Goal: Task Accomplishment & Management: Manage account settings

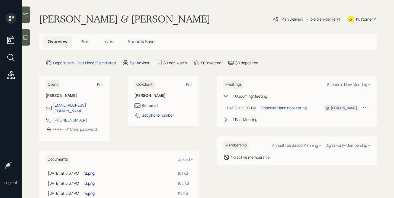
click at [143, 63] on div "Set advisor" at bounding box center [140, 63] width 20 height 6
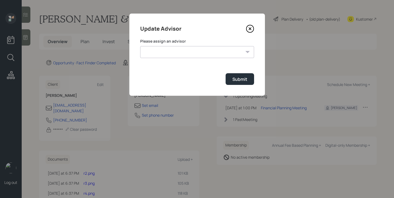
click at [157, 54] on select "Jonah Coleman Tyler End Michael Russo Treva Nostdahl Eric Schwartz James DiStas…" at bounding box center [197, 52] width 114 height 12
select select "bffa7908-1b2a-4c79-9bb6-f0ec9aed22d3"
click at [140, 46] on select "Jonah Coleman Tyler End Michael Russo Treva Nostdahl Eric Schwartz James DiStas…" at bounding box center [197, 52] width 114 height 12
click at [237, 76] on button "Submit" at bounding box center [240, 79] width 28 height 12
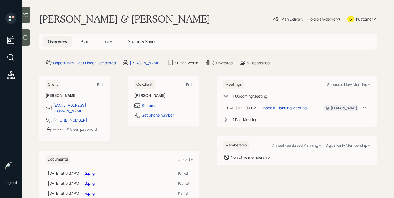
click at [89, 42] on span "Plan" at bounding box center [84, 41] width 9 height 6
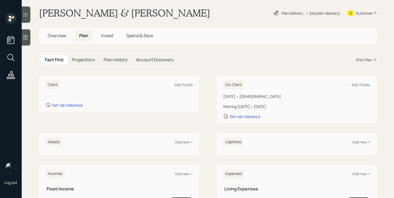
click at [62, 38] on span "Overview" at bounding box center [57, 36] width 18 height 6
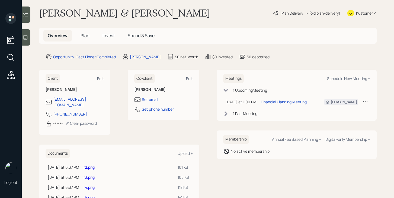
scroll to position [63, 0]
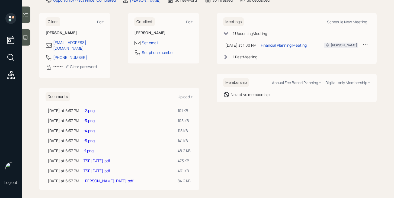
click at [95, 108] on link "r2.png" at bounding box center [88, 110] width 11 height 5
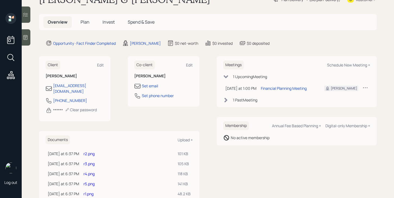
scroll to position [0, 0]
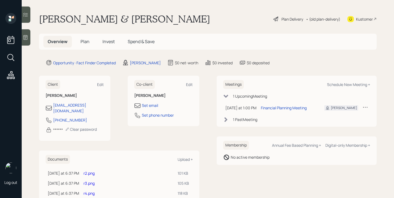
click at [88, 42] on span "Plan" at bounding box center [84, 41] width 9 height 6
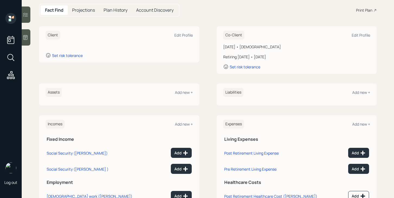
scroll to position [56, 0]
click at [183, 93] on div "Add new +" at bounding box center [184, 91] width 18 height 5
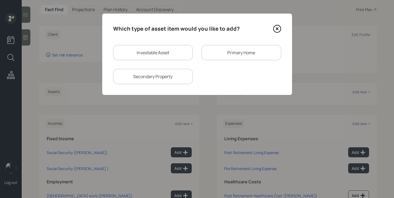
click at [139, 57] on div "Investable Asset" at bounding box center [153, 52] width 80 height 15
select select "taxable"
select select "balanced"
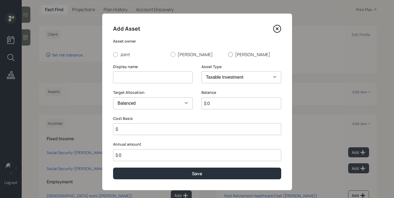
click at [232, 54] on div at bounding box center [230, 54] width 5 height 5
click at [228, 54] on input "[PERSON_NAME]" at bounding box center [228, 54] width 0 height 0
radio input "true"
click at [155, 80] on input at bounding box center [153, 77] width 80 height 12
type input "[PERSON_NAME]'s IRA"
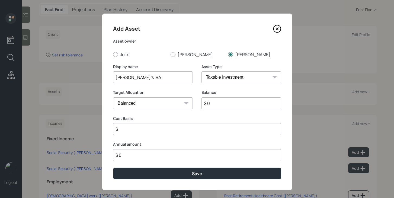
click at [263, 79] on select "SEP IRA IRA Roth IRA 401(k) Roth 401(k) 403(b) Roth 403(b) 457(b) Roth 457(b) H…" at bounding box center [241, 77] width 80 height 12
select select "ira"
click at [201, 71] on select "SEP IRA IRA Roth IRA 401(k) Roth 401(k) 403(b) Roth 403(b) 457(b) Roth 457(b) H…" at bounding box center [241, 77] width 80 height 12
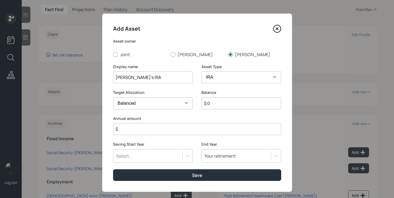
click at [193, 130] on input "$" at bounding box center [197, 129] width 168 height 12
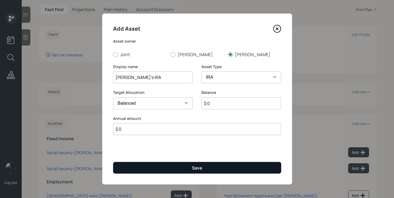
type input "$ 0"
click at [188, 169] on button "Save" at bounding box center [197, 168] width 168 height 12
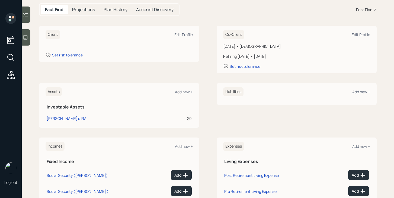
select select "taxable"
select select "balanced"
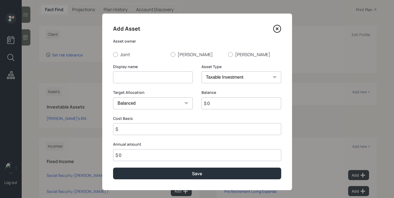
click at [275, 28] on icon at bounding box center [277, 29] width 8 height 8
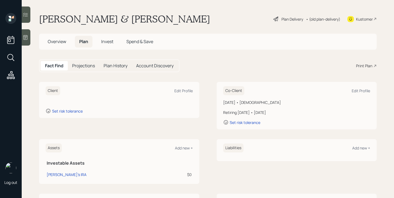
click at [65, 42] on span "Overview" at bounding box center [57, 41] width 18 height 6
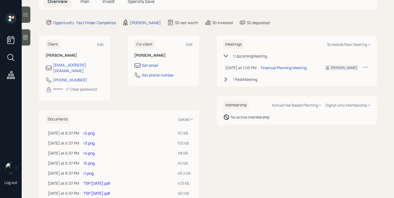
scroll to position [44, 0]
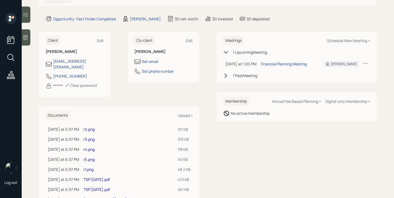
click at [95, 127] on link "r2.png" at bounding box center [88, 129] width 11 height 5
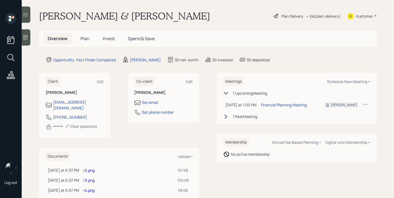
scroll to position [0, 0]
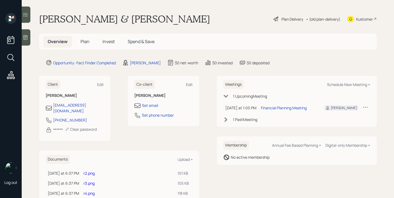
click at [87, 42] on span "Plan" at bounding box center [84, 41] width 9 height 6
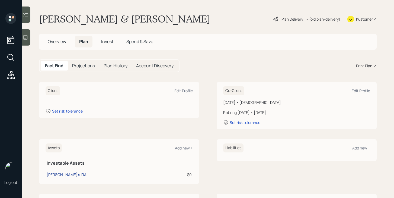
click at [60, 173] on div "[PERSON_NAME]'s IRA" at bounding box center [67, 175] width 40 height 6
select select "ira"
select select "balanced"
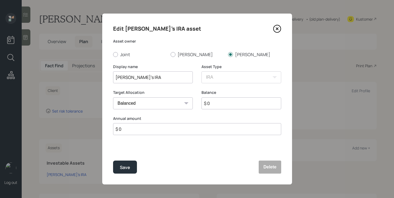
click at [216, 105] on input "$ 0" at bounding box center [241, 103] width 80 height 12
type input "$ 597,000"
click at [130, 165] on button "Save" at bounding box center [125, 166] width 24 height 13
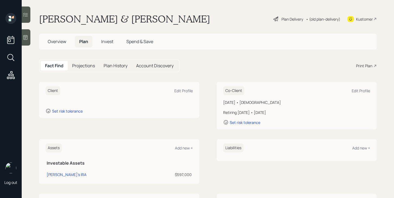
click at [52, 45] on h5 "Overview" at bounding box center [56, 42] width 27 height 12
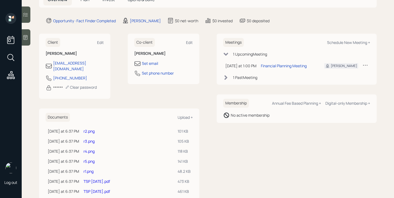
scroll to position [58, 0]
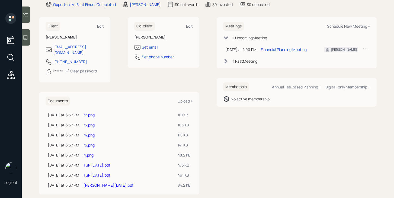
click at [95, 122] on link "r3.png" at bounding box center [88, 124] width 11 height 5
click at [90, 132] on link "r4.png" at bounding box center [88, 134] width 11 height 5
click at [95, 142] on link "r5.png" at bounding box center [88, 144] width 11 height 5
click at [94, 152] on link "r1.png" at bounding box center [88, 154] width 10 height 5
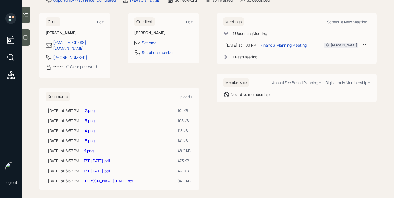
click at [97, 158] on link "TSP June 2025.pdf" at bounding box center [96, 160] width 27 height 5
click at [102, 168] on link "TSP Aug 14 2025.pdf" at bounding box center [96, 170] width 27 height 5
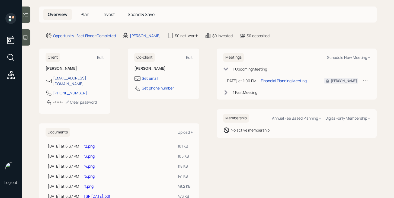
scroll to position [0, 0]
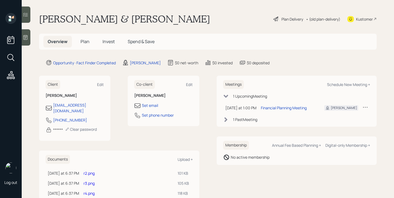
click at [85, 42] on span "Plan" at bounding box center [84, 41] width 9 height 6
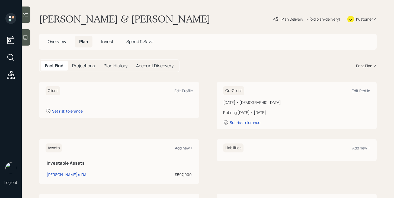
click at [180, 149] on div "Add new +" at bounding box center [184, 147] width 18 height 5
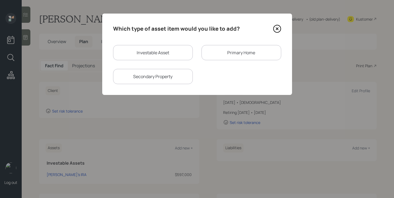
click at [134, 59] on div "Investable Asset" at bounding box center [153, 52] width 80 height 15
select select "taxable"
select select "balanced"
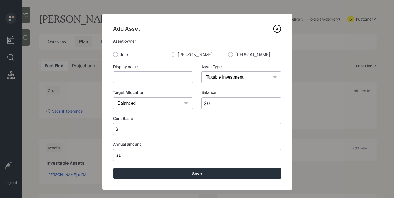
click at [175, 56] on label "[PERSON_NAME]" at bounding box center [196, 54] width 53 height 6
click at [170, 54] on input "[PERSON_NAME]" at bounding box center [170, 54] width 0 height 0
radio input "true"
click at [155, 80] on input at bounding box center [153, 77] width 80 height 12
click at [222, 107] on input "$ 0" at bounding box center [241, 103] width 80 height 12
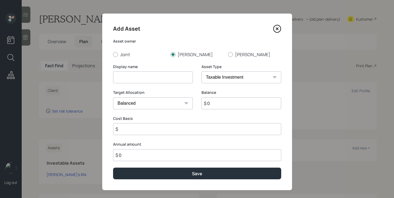
click at [222, 107] on input "$ 0" at bounding box center [241, 103] width 80 height 12
click at [215, 103] on input "$ 1,477,000" at bounding box center [241, 103] width 80 height 12
type input "$ 1,447,000"
click at [161, 74] on input at bounding box center [153, 77] width 80 height 12
type input "[PERSON_NAME]'s TSP"
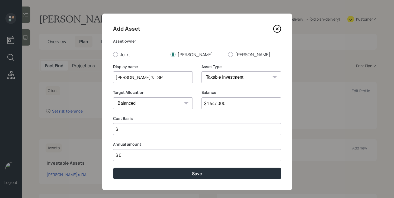
click at [230, 78] on select "SEP IRA IRA Roth IRA 401(k) Roth 401(k) 403(b) Roth 403(b) 457(b) Roth 457(b) H…" at bounding box center [241, 77] width 80 height 12
select select "company_sponsored"
click at [201, 71] on select "SEP IRA IRA Roth IRA 401(k) Roth 401(k) 403(b) Roth 403(b) 457(b) Roth 457(b) H…" at bounding box center [241, 77] width 80 height 12
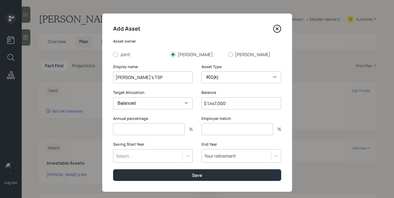
click at [147, 128] on input "number" at bounding box center [149, 129] width 72 height 12
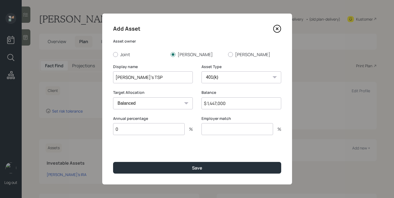
type input "0"
click at [206, 131] on input "number" at bounding box center [237, 129] width 72 height 12
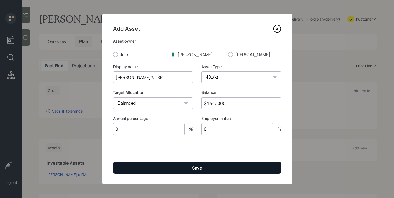
type input "0"
click at [201, 168] on div "Save" at bounding box center [197, 168] width 10 height 6
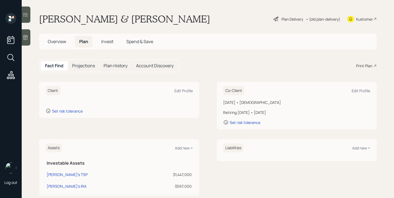
click at [59, 41] on span "Overview" at bounding box center [57, 41] width 18 height 6
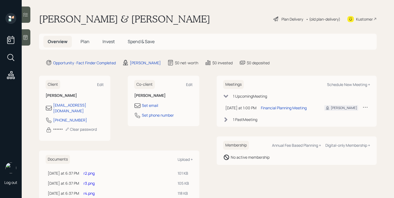
scroll to position [63, 0]
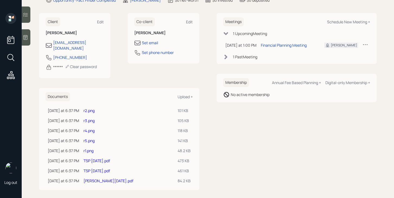
click at [103, 178] on link "Schwab June 2025.pdf" at bounding box center [108, 180] width 50 height 5
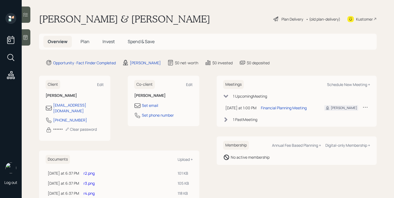
click at [86, 42] on span "Plan" at bounding box center [84, 41] width 9 height 6
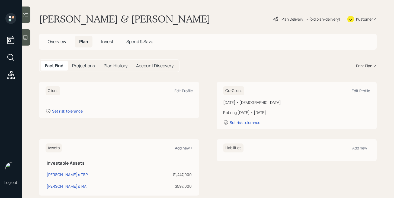
click at [179, 147] on div "Add new +" at bounding box center [184, 147] width 18 height 5
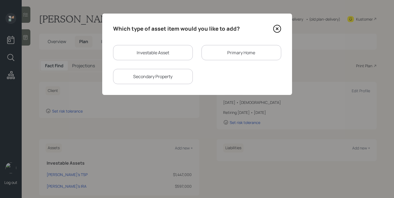
click at [153, 48] on div "Investable Asset" at bounding box center [153, 52] width 80 height 15
select select "taxable"
select select "balanced"
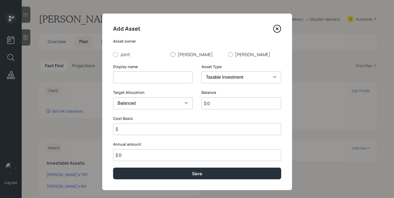
click at [182, 56] on label "[PERSON_NAME]" at bounding box center [196, 54] width 53 height 6
click at [170, 54] on input "[PERSON_NAME]" at bounding box center [170, 54] width 0 height 0
radio input "true"
click at [166, 77] on input at bounding box center [153, 77] width 80 height 12
type input "NCUA Savings"
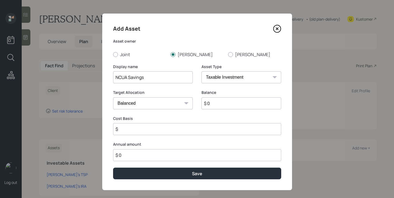
click at [252, 75] on select "SEP IRA IRA Roth IRA 401(k) Roth 401(k) 403(b) Roth 403(b) 457(b) Roth 457(b) H…" at bounding box center [241, 77] width 80 height 12
select select "ira"
click at [201, 71] on select "SEP IRA IRA Roth IRA 401(k) Roth 401(k) 403(b) Roth 403(b) 457(b) Roth 457(b) H…" at bounding box center [241, 77] width 80 height 12
type input "$"
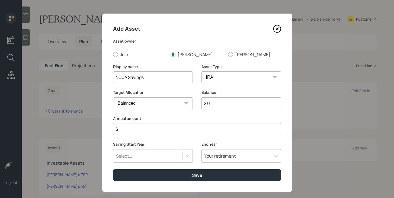
click at [232, 102] on input "$ 0" at bounding box center [241, 103] width 80 height 12
type input "$ 127,000"
click at [229, 130] on input "$" at bounding box center [197, 129] width 168 height 12
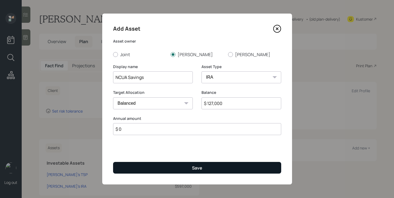
type input "$ 0"
click at [214, 170] on button "Save" at bounding box center [197, 168] width 168 height 12
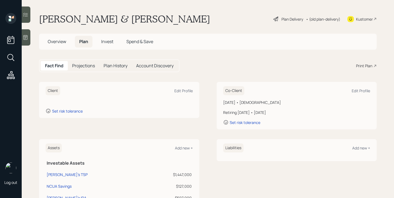
click at [63, 42] on span "Overview" at bounding box center [57, 41] width 18 height 6
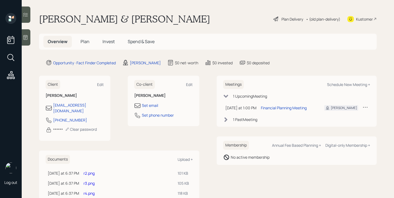
click at [84, 43] on span "Plan" at bounding box center [84, 41] width 9 height 6
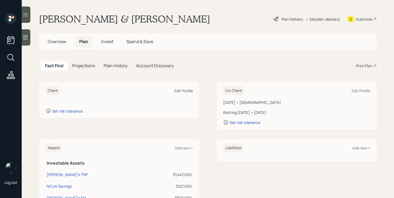
click at [178, 91] on div "Edit Profile" at bounding box center [183, 90] width 18 height 5
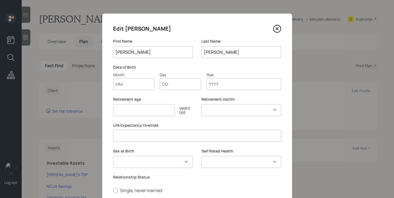
click at [141, 88] on input "Month" at bounding box center [133, 84] width 41 height 12
type input "07"
type input "21"
type input "1969"
select select "7"
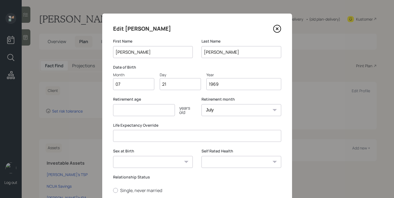
type input "1969"
click at [134, 113] on input "number" at bounding box center [144, 110] width 62 height 12
click at [201, 111] on select "January February March April May June July August September October November De…" at bounding box center [241, 110] width 80 height 12
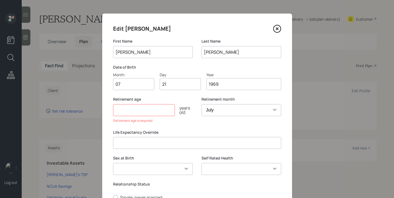
select select "12"
click at [201, 104] on select "January February March April May June July August September October November De…" at bounding box center [241, 110] width 80 height 12
click at [154, 114] on input "number" at bounding box center [144, 110] width 62 height 12
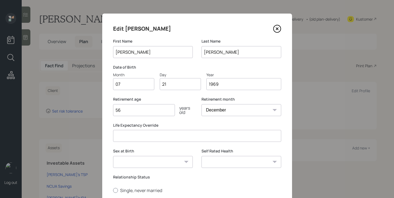
type input "56"
click at [138, 157] on select "Male Female Other / Prefer not to say" at bounding box center [153, 162] width 80 height 12
select select "female"
click at [113, 156] on select "Male Female Other / Prefer not to say" at bounding box center [153, 162] width 80 height 12
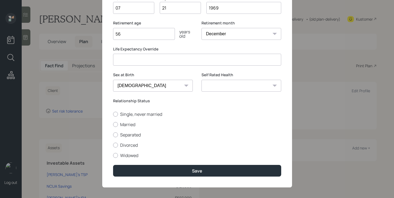
scroll to position [79, 0]
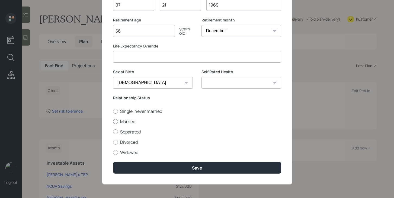
click at [128, 122] on label "Married" at bounding box center [197, 121] width 168 height 6
click at [113, 121] on input "Married" at bounding box center [113, 121] width 0 height 0
radio input "true"
click at [251, 86] on select "Excellent Very Good Good Fair Poor" at bounding box center [241, 83] width 80 height 12
select select "very_good"
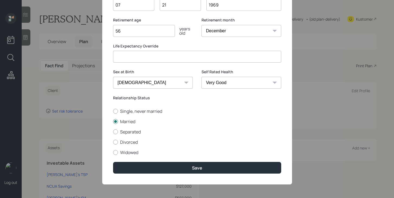
click at [201, 77] on select "Excellent Very Good Good Fair Poor" at bounding box center [241, 83] width 80 height 12
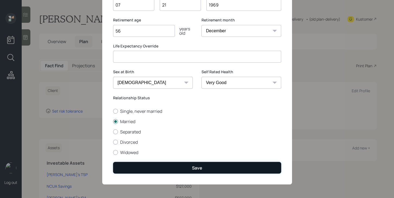
click at [201, 165] on div "Save" at bounding box center [197, 168] width 10 height 6
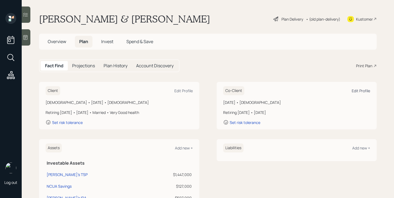
click at [370, 90] on div "Edit Profile" at bounding box center [361, 90] width 18 height 5
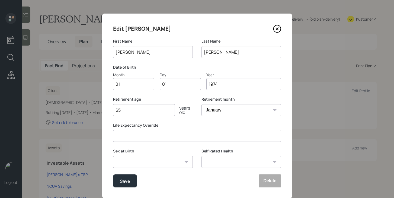
click at [127, 86] on input "01" at bounding box center [133, 84] width 41 height 12
click at [240, 165] on select "Excellent Very Good Good Fair Poor" at bounding box center [241, 162] width 80 height 12
select select "fair"
click at [201, 156] on select "Excellent Very Good Good Fair Poor" at bounding box center [241, 162] width 80 height 12
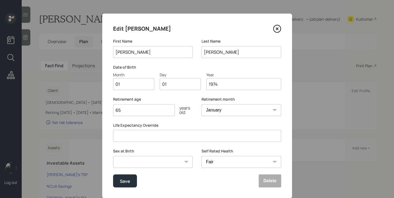
click at [143, 85] on input "01" at bounding box center [133, 84] width 41 height 12
type input "09"
type input "0"
type input "24"
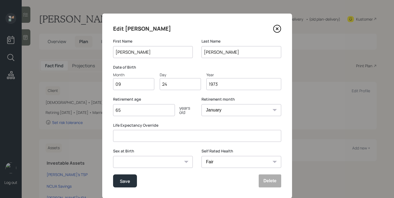
type input "1973"
click at [228, 163] on select "Excellent Very Good Good Fair Poor" at bounding box center [241, 162] width 80 height 12
select select "good"
click at [201, 156] on select "Excellent Very Good Good Fair Poor" at bounding box center [241, 162] width 80 height 12
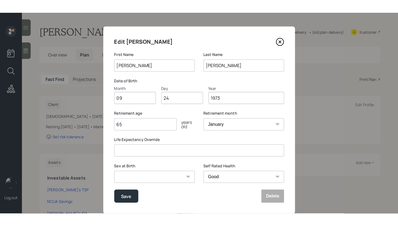
scroll to position [14, 0]
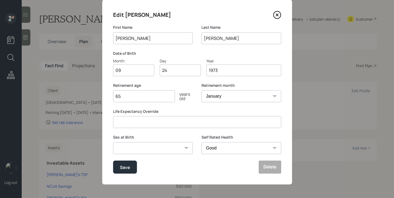
click at [140, 98] on input "65" at bounding box center [144, 96] width 62 height 12
type input "6"
type input "50"
click at [154, 149] on select "Male Female Other / Prefer not to say" at bounding box center [153, 148] width 80 height 12
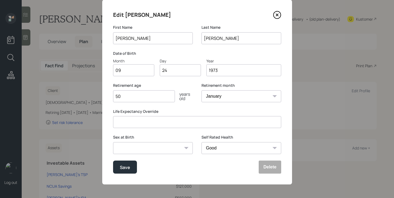
select select "male"
click at [113, 142] on select "Male Female Other / Prefer not to say" at bounding box center [153, 148] width 80 height 12
click at [122, 170] on div "Save" at bounding box center [125, 166] width 10 height 7
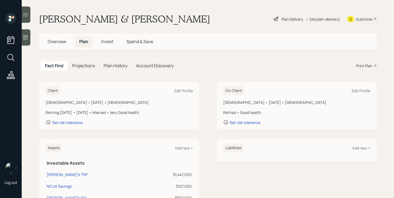
click at [292, 19] on div "Plan Delivery" at bounding box center [292, 19] width 22 height 6
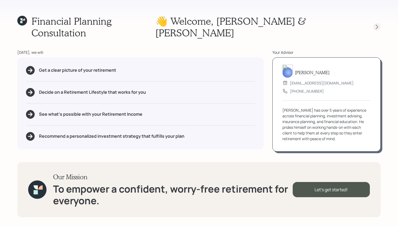
click at [376, 24] on icon at bounding box center [377, 26] width 5 height 5
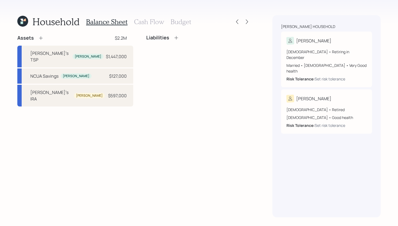
click at [41, 37] on icon at bounding box center [40, 37] width 5 height 5
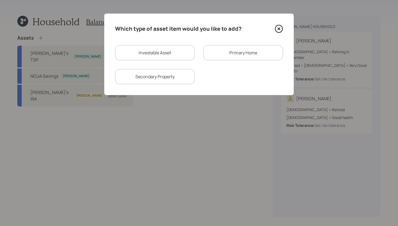
click at [170, 52] on div "Investable Asset" at bounding box center [155, 52] width 80 height 15
select select "taxable"
select select "balanced"
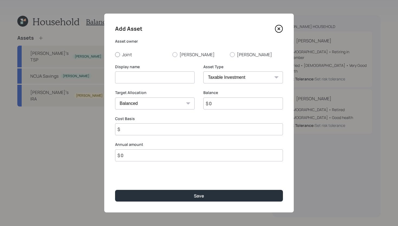
click at [126, 55] on label "Joint" at bounding box center [141, 54] width 53 height 6
click at [115, 54] on input "Joint" at bounding box center [115, 54] width 0 height 0
radio input "true"
click at [228, 81] on select "SEP IRA IRA Roth IRA 401(k) Roth 401(k) 403(b) Roth 403(b) 457(b) Roth 457(b) H…" at bounding box center [244, 77] width 80 height 12
select select "emergency_fund"
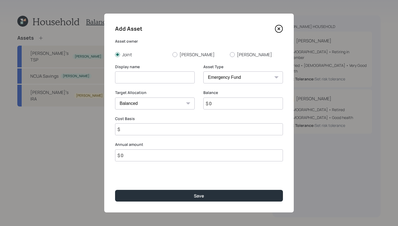
click at [204, 71] on select "SEP IRA IRA Roth IRA 401(k) Roth 401(k) 403(b) Roth 403(b) 457(b) Roth 457(b) H…" at bounding box center [244, 77] width 80 height 12
click at [169, 77] on input at bounding box center [155, 77] width 80 height 12
type input "Emergency Fund"
click at [162, 102] on input "$ 0" at bounding box center [199, 103] width 168 height 12
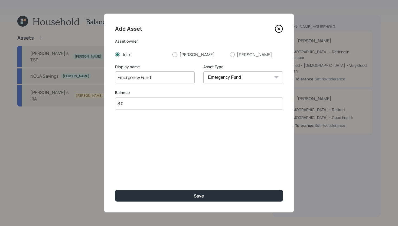
click at [162, 102] on input "$ 0" at bounding box center [199, 103] width 168 height 12
click at [138, 105] on input "$ 35,000" at bounding box center [199, 103] width 168 height 12
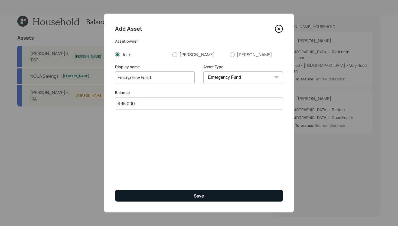
type input "$ 35,000"
click at [150, 193] on button "Save" at bounding box center [199, 195] width 168 height 12
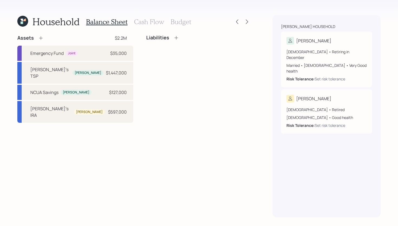
click at [40, 38] on icon at bounding box center [40, 37] width 5 height 5
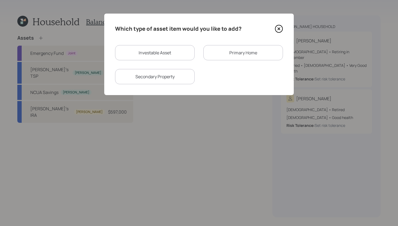
click at [213, 56] on div "Primary Home" at bounding box center [244, 52] width 80 height 15
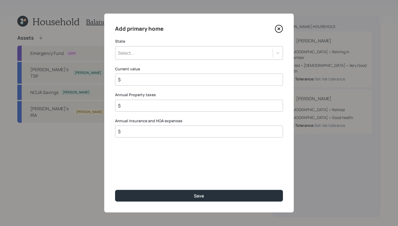
click at [179, 56] on div "Select..." at bounding box center [193, 52] width 157 height 9
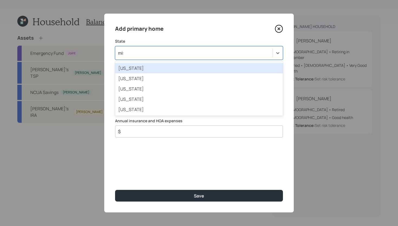
type input "miss"
click at [184, 67] on div "Mississippi" at bounding box center [199, 68] width 168 height 10
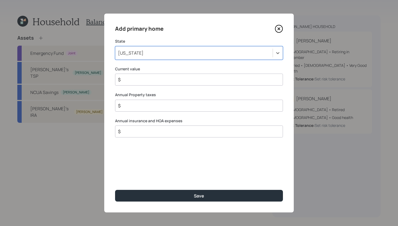
click at [176, 80] on input "$" at bounding box center [197, 79] width 159 height 7
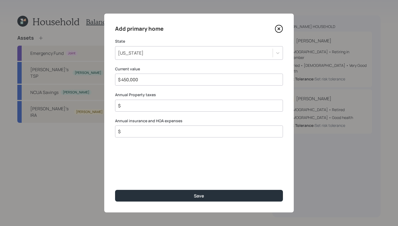
type input "$ 450,000"
click at [176, 107] on input "$" at bounding box center [197, 105] width 159 height 7
type input "$ 3,200"
click at [171, 129] on input "$" at bounding box center [197, 131] width 159 height 7
click at [209, 133] on input "$ 1,800" at bounding box center [197, 131] width 159 height 7
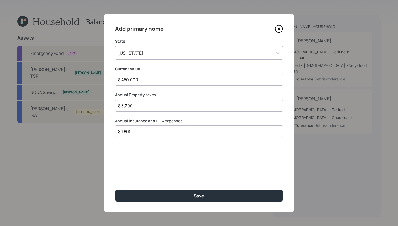
click at [209, 133] on input "$ 1,800" at bounding box center [197, 131] width 159 height 7
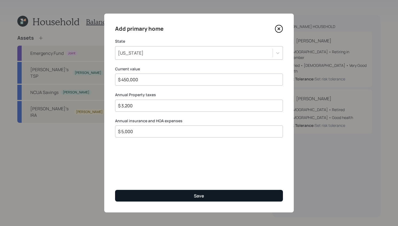
type input "$ 5,000"
click at [216, 192] on button "Save" at bounding box center [199, 195] width 168 height 12
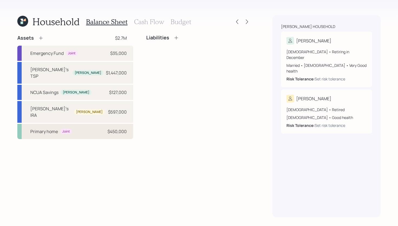
click at [91, 124] on div "Primary home Joint $450,000" at bounding box center [75, 131] width 116 height 15
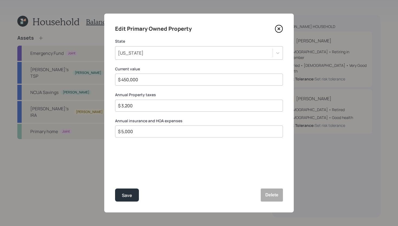
click at [137, 130] on input "$ 5,000" at bounding box center [197, 131] width 159 height 7
type input "$ 4,500"
click at [132, 198] on button "Save" at bounding box center [127, 194] width 24 height 13
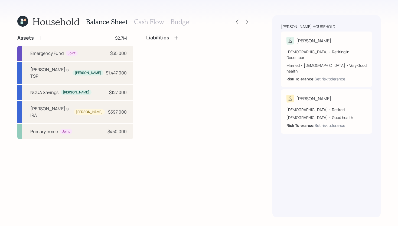
click at [174, 38] on icon at bounding box center [176, 37] width 5 height 5
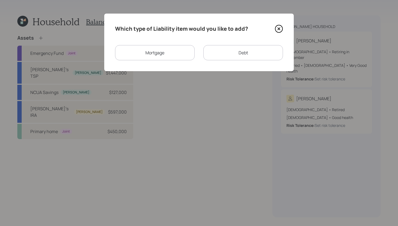
click at [227, 53] on div "Debt" at bounding box center [244, 52] width 80 height 15
select select "credit_card"
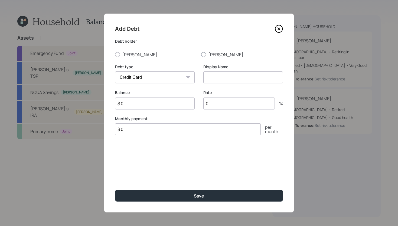
click at [205, 56] on label "[PERSON_NAME]" at bounding box center [242, 54] width 82 height 6
click at [201, 54] on input "[PERSON_NAME]" at bounding box center [201, 54] width 0 height 0
radio input "true"
click at [208, 78] on input at bounding box center [244, 77] width 80 height 12
type input "Car Loan"
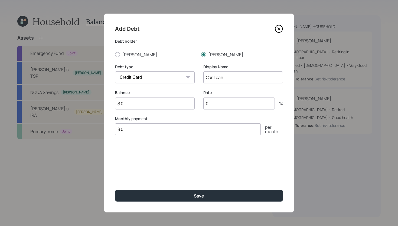
click at [177, 132] on input "$ 0" at bounding box center [188, 129] width 146 height 12
type input "$ 800"
click at [164, 75] on select "Car Credit Card Medical Student Other" at bounding box center [155, 77] width 80 height 12
select select "car"
click at [115, 71] on select "Car Credit Card Medical Student Other" at bounding box center [155, 77] width 80 height 12
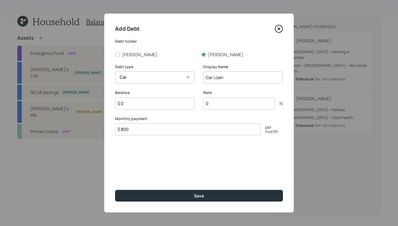
click at [150, 106] on input "$ 0" at bounding box center [155, 103] width 80 height 12
type input "$ 25,000"
click at [226, 102] on input "0" at bounding box center [240, 103] width 72 height 12
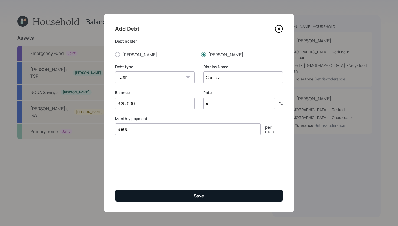
type input "4"
click at [191, 195] on button "Save" at bounding box center [199, 195] width 168 height 12
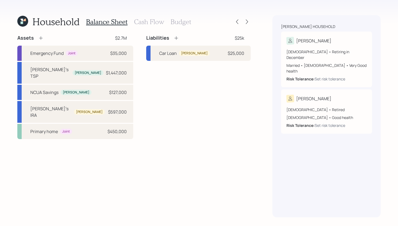
click at [157, 23] on h3 "Cash Flow" at bounding box center [149, 22] width 30 height 8
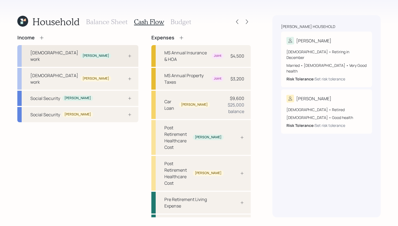
click at [102, 53] on div "Full-time work Sonya" at bounding box center [77, 56] width 121 height 22
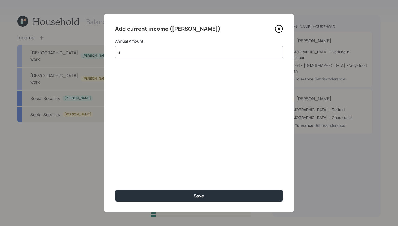
click at [137, 53] on input "$" at bounding box center [199, 52] width 168 height 12
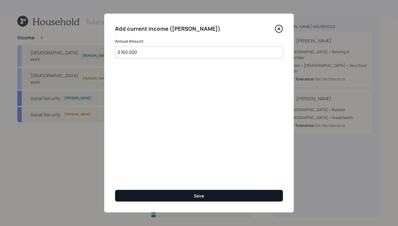
type input "$ 160,000"
click at [135, 195] on button "Save" at bounding box center [199, 195] width 168 height 12
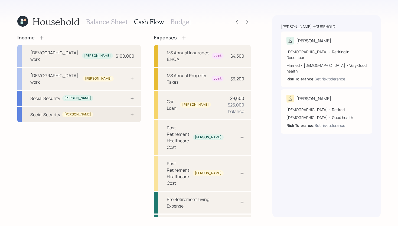
click at [102, 107] on div "Social Security Jason" at bounding box center [79, 114] width 124 height 15
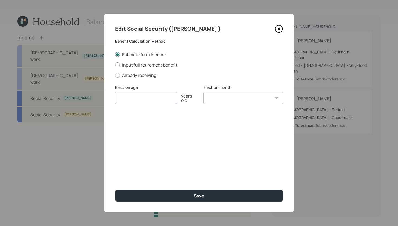
click at [143, 63] on label "Input full retirement benefit" at bounding box center [199, 65] width 168 height 6
click at [115, 65] on input "Input full retirement benefit" at bounding box center [115, 65] width 0 height 0
radio input "true"
click at [143, 128] on input "$" at bounding box center [199, 124] width 168 height 12
type input "$ 1,346"
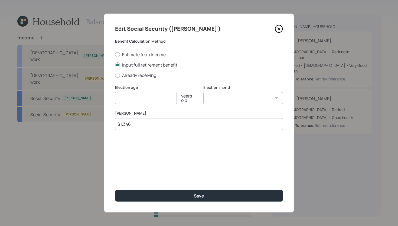
click at [153, 101] on input "number" at bounding box center [146, 98] width 62 height 12
type input "62"
click at [226, 94] on select "January February March April May June July August September October November De…" at bounding box center [244, 98] width 80 height 12
select select "12"
click at [204, 92] on select "January February March April May June July August September October November De…" at bounding box center [244, 98] width 80 height 12
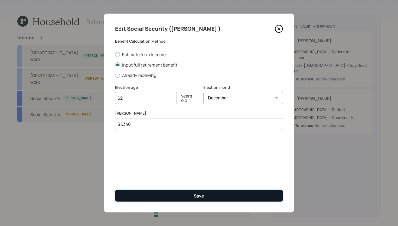
click at [217, 194] on button "Save" at bounding box center [199, 195] width 168 height 12
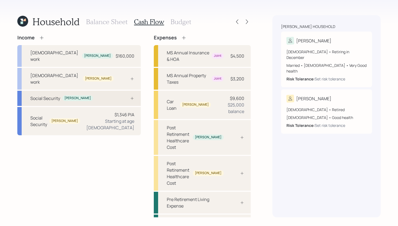
click at [85, 91] on div "Social Security Sonya" at bounding box center [79, 98] width 124 height 15
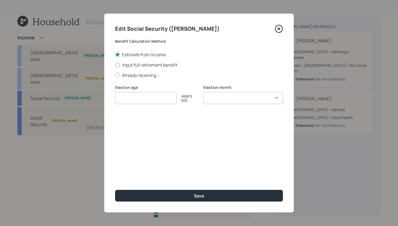
click at [141, 66] on label "Input full retirement benefit" at bounding box center [199, 65] width 168 height 6
click at [115, 65] on input "Input full retirement benefit" at bounding box center [115, 65] width 0 height 0
radio input "true"
click at [141, 124] on input "$" at bounding box center [199, 124] width 168 height 12
type input "$ 3,909"
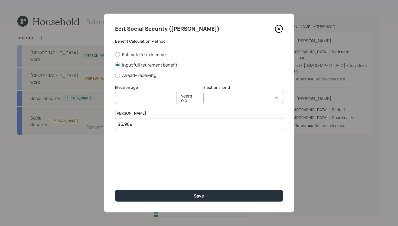
click at [150, 99] on input "number" at bounding box center [146, 98] width 62 height 12
type input "62"
click at [235, 94] on select "January February March April May June July August September October November De…" at bounding box center [244, 98] width 80 height 12
select select "12"
click at [204, 92] on select "January February March April May June July August September October November De…" at bounding box center [244, 98] width 80 height 12
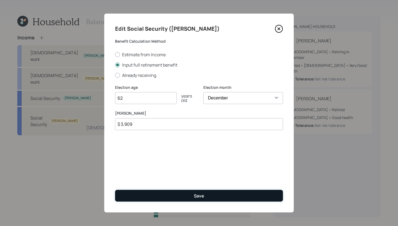
click at [227, 191] on button "Save" at bounding box center [199, 195] width 168 height 12
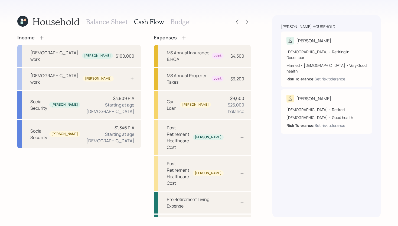
click at [40, 36] on icon at bounding box center [41, 37] width 5 height 5
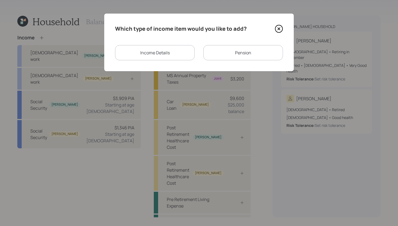
click at [217, 54] on div "Pension" at bounding box center [244, 52] width 80 height 15
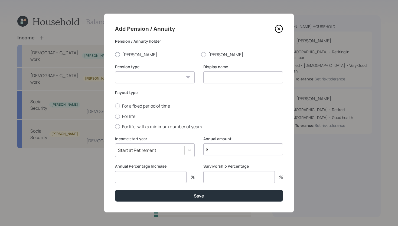
click at [126, 55] on label "[PERSON_NAME]" at bounding box center [156, 54] width 82 height 6
click at [115, 54] on input "[PERSON_NAME]" at bounding box center [115, 54] width 0 height 0
radio input "true"
click at [130, 75] on select "Pension Annuity" at bounding box center [155, 77] width 80 height 12
select select "pension"
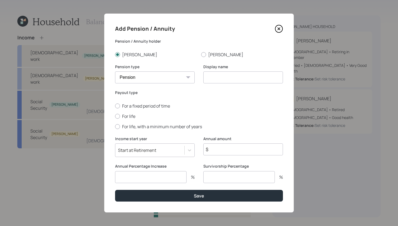
click at [115, 71] on select "Pension Annuity" at bounding box center [155, 77] width 80 height 12
click at [214, 73] on input at bounding box center [244, 77] width 80 height 12
type input "[PERSON_NAME]'s Pension"
click at [131, 117] on label "For life" at bounding box center [199, 116] width 168 height 6
click at [115, 116] on input "For life" at bounding box center [115, 116] width 0 height 0
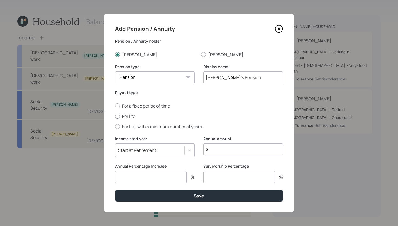
radio input "true"
click at [227, 149] on input "$" at bounding box center [244, 149] width 80 height 12
type input "$ 48,192"
click at [238, 176] on input "number" at bounding box center [240, 177] width 72 height 12
type input "100"
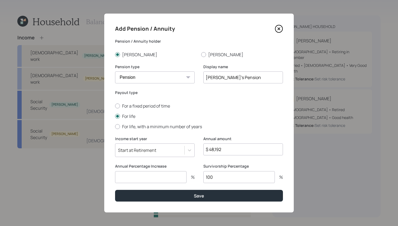
click at [178, 179] on input "number" at bounding box center [151, 177] width 72 height 12
type input "1.5"
click at [225, 176] on input "100" at bounding box center [240, 177] width 72 height 12
type input "1"
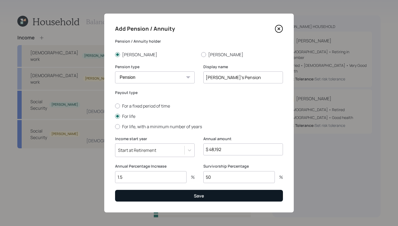
type input "50"
click at [219, 199] on button "Save" at bounding box center [199, 195] width 168 height 12
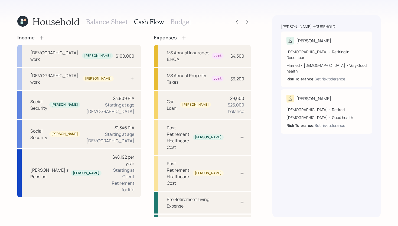
click at [42, 37] on icon at bounding box center [41, 37] width 5 height 5
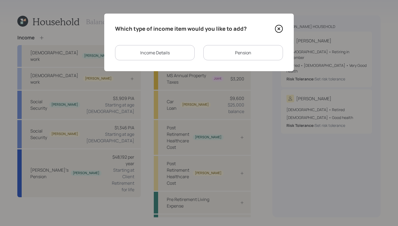
click at [233, 57] on div "Pension" at bounding box center [244, 52] width 80 height 15
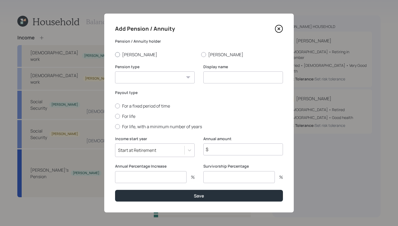
click at [131, 57] on label "[PERSON_NAME]" at bounding box center [156, 54] width 82 height 6
click at [115, 54] on input "[PERSON_NAME]" at bounding box center [115, 54] width 0 height 0
radio input "true"
click at [278, 31] on icon at bounding box center [279, 29] width 8 height 8
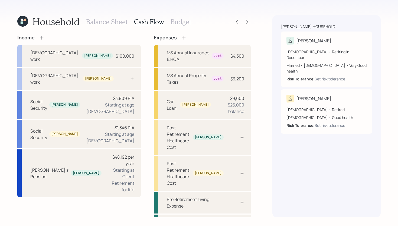
click at [43, 39] on icon at bounding box center [41, 37] width 5 height 5
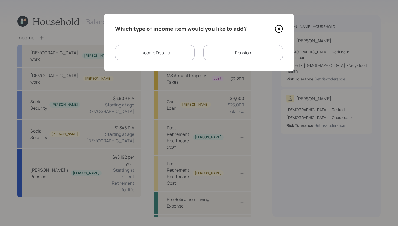
click at [145, 56] on div "Income Details" at bounding box center [155, 52] width 80 height 15
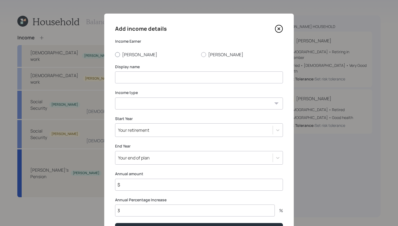
click at [129, 55] on label "[PERSON_NAME]" at bounding box center [156, 54] width 82 height 6
click at [115, 54] on input "[PERSON_NAME]" at bounding box center [115, 54] width 0 height 0
radio input "true"
click at [131, 76] on input at bounding box center [199, 77] width 168 height 12
type input "FERs SS bridge"
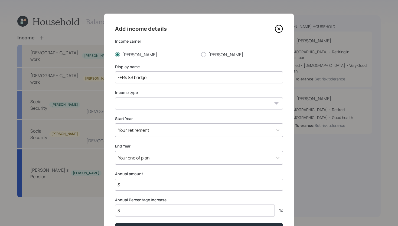
click at [132, 101] on select "Full-time work Part-time work Self employment Other" at bounding box center [199, 103] width 168 height 12
select select "other"
click at [115, 97] on select "Full-time work Part-time work Self employment Other" at bounding box center [199, 103] width 168 height 12
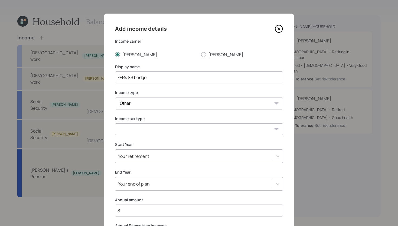
click at [132, 130] on select "Tax-free Earned Self Employment Alimony Royalties Pension / Annuity Interest Di…" at bounding box center [199, 129] width 168 height 12
select select "earned"
click at [115, 123] on select "Tax-free Earned Self Employment Alimony Royalties Pension / Annuity Interest Di…" at bounding box center [199, 129] width 168 height 12
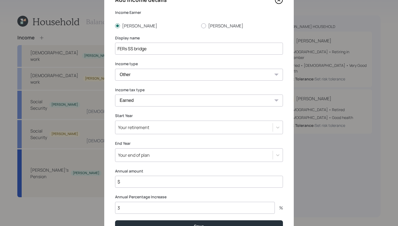
scroll to position [59, 0]
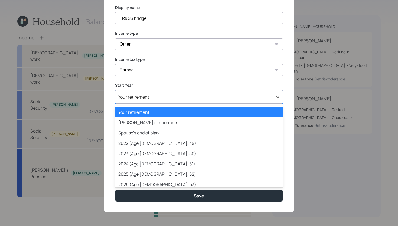
click at [157, 93] on div "Your retirement" at bounding box center [193, 96] width 157 height 9
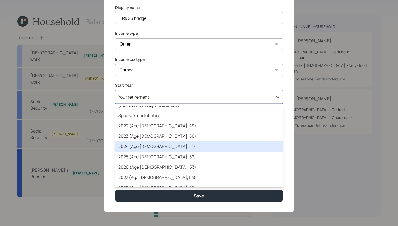
scroll to position [18, 0]
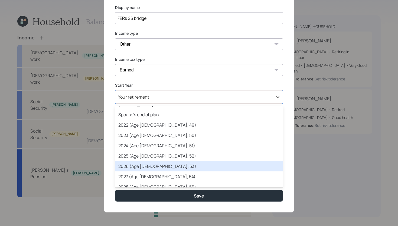
click at [140, 168] on div "2026 (Age 57, 53)" at bounding box center [199, 166] width 168 height 10
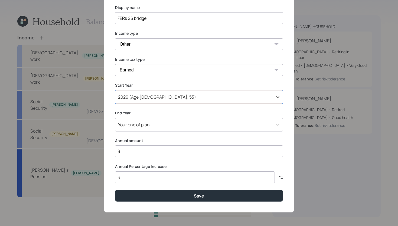
click at [155, 124] on div "Your end of plan" at bounding box center [193, 124] width 157 height 9
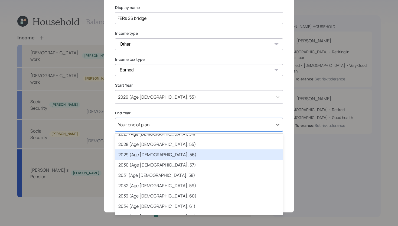
scroll to position [99, 0]
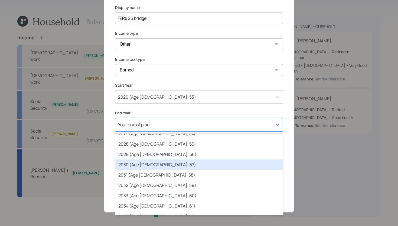
click at [158, 167] on div "2030 (Age 61, 57)" at bounding box center [199, 164] width 168 height 10
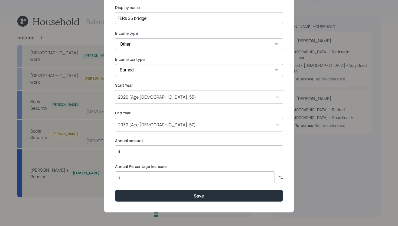
click at [150, 175] on input "3" at bounding box center [195, 177] width 160 height 12
type input "0"
click at [147, 149] on input "$" at bounding box center [199, 151] width 168 height 12
type input "$ 28,572"
click at [162, 21] on input "FERs SS bridge" at bounding box center [199, 18] width 168 height 12
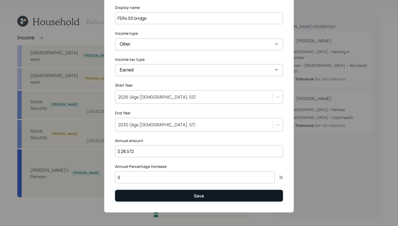
click at [179, 195] on button "Save" at bounding box center [199, 195] width 168 height 12
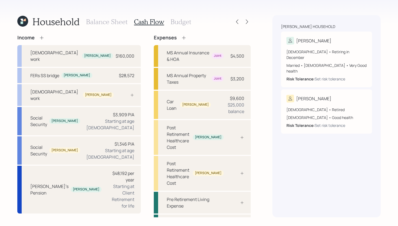
click at [42, 39] on icon at bounding box center [41, 37] width 5 height 5
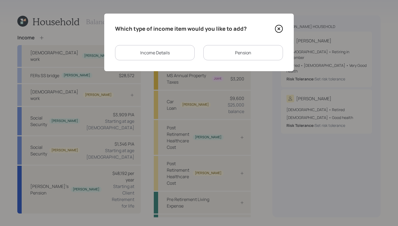
click at [181, 52] on div "Income Details" at bounding box center [155, 52] width 80 height 15
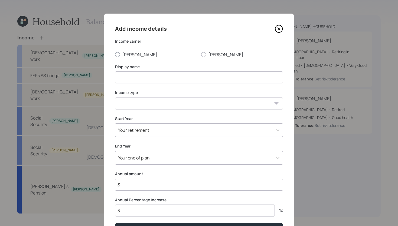
click at [124, 51] on label "[PERSON_NAME]" at bounding box center [156, 54] width 82 height 6
click at [115, 54] on input "[PERSON_NAME]" at bounding box center [115, 54] width 0 height 0
radio input "true"
click at [126, 77] on input at bounding box center [199, 77] width 168 height 12
type input "FERs SS Bridge"
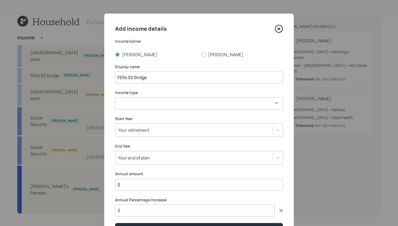
click at [126, 104] on select "Full-time work Part-time work Self employment Other" at bounding box center [199, 103] width 168 height 12
select select "other"
click at [115, 97] on select "Full-time work Part-time work Self employment Other" at bounding box center [199, 103] width 168 height 12
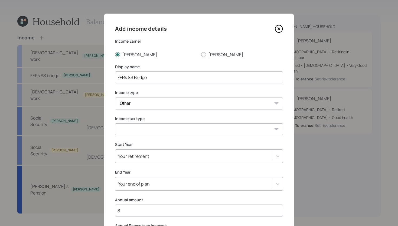
click at [133, 131] on select "Tax-free Earned Self Employment Alimony Royalties Pension / Annuity Interest Di…" at bounding box center [199, 129] width 168 height 12
select select "earned"
click at [115, 123] on select "Tax-free Earned Self Employment Alimony Royalties Pension / Annuity Interest Di…" at bounding box center [199, 129] width 168 height 12
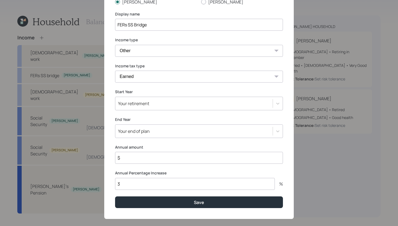
scroll to position [59, 0]
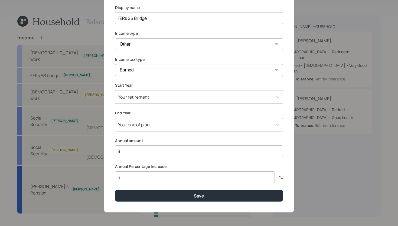
click at [162, 97] on div "Your retirement" at bounding box center [193, 96] width 157 height 9
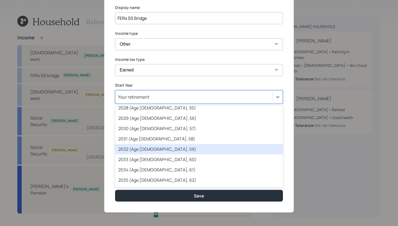
scroll to position [102, 0]
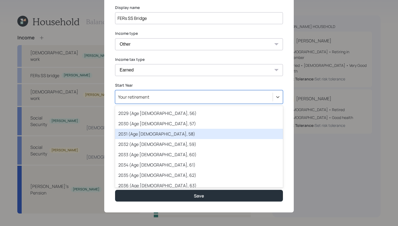
click at [154, 133] on div "2031 (Age 62, 58)" at bounding box center [199, 133] width 168 height 10
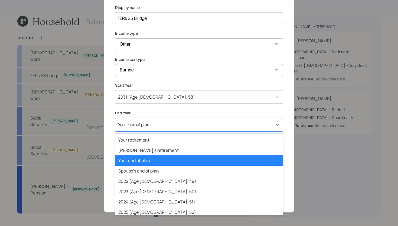
click at [158, 123] on div "Your end of plan" at bounding box center [193, 124] width 157 height 9
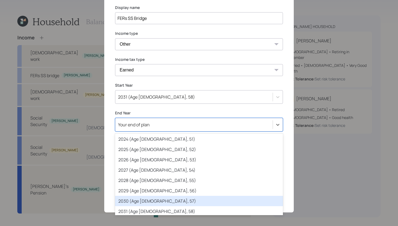
scroll to position [75, 0]
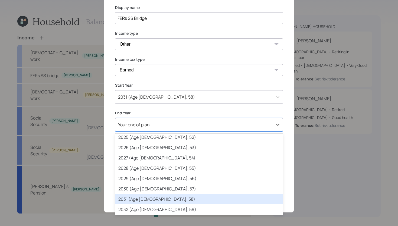
click at [150, 198] on div "2031 (Age 62, 58)" at bounding box center [199, 199] width 168 height 10
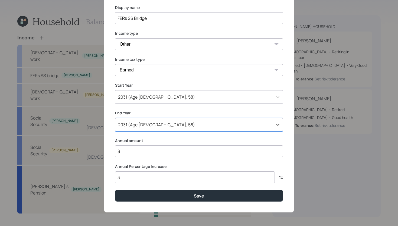
click at [140, 176] on input "3" at bounding box center [195, 177] width 160 height 12
type input "0"
click at [148, 148] on input "$" at bounding box center [199, 151] width 168 height 12
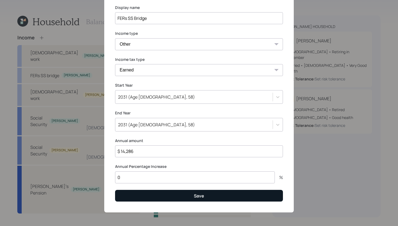
type input "$ 14,286"
click at [173, 198] on button "Save" at bounding box center [199, 195] width 168 height 12
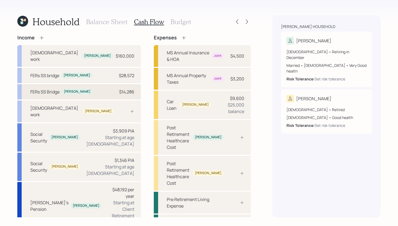
click at [82, 84] on div "FERs SS Bridge Sonya $14,286" at bounding box center [79, 91] width 124 height 15
select select "other"
select select "earned"
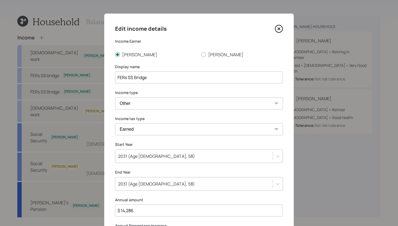
click at [161, 76] on input "FERs SS Bridge" at bounding box center [199, 77] width 168 height 12
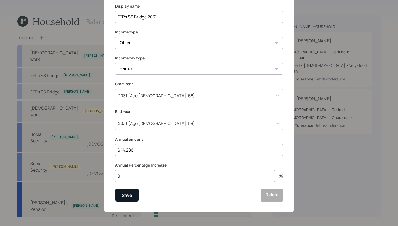
type input "FERs SS Bridge 2031"
click at [139, 194] on button "Save" at bounding box center [127, 194] width 24 height 13
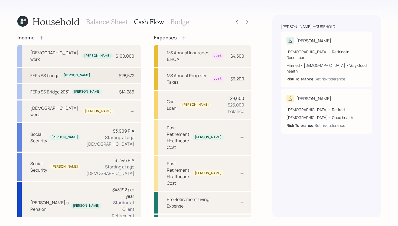
click at [85, 68] on div "FERs SS bridge Sonya $28,572" at bounding box center [79, 75] width 124 height 15
select select "other"
select select "earned"
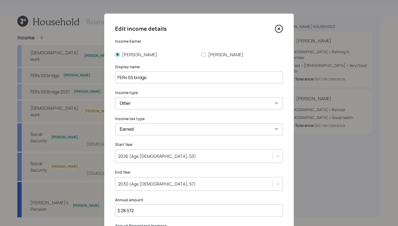
click at [172, 79] on input "FERs SS bridge" at bounding box center [199, 77] width 168 height 12
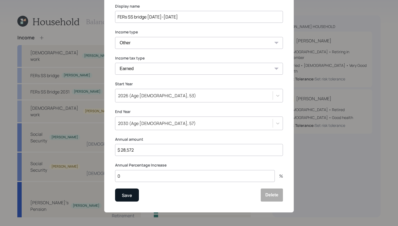
type input "FERs SS bridge [DATE]-[DATE]"
click at [136, 199] on button "Save" at bounding box center [127, 194] width 24 height 13
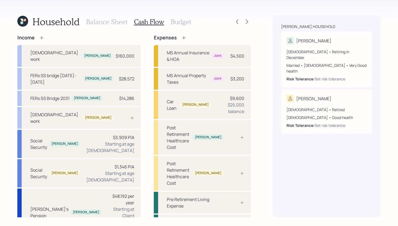
click at [181, 37] on icon at bounding box center [183, 37] width 5 height 5
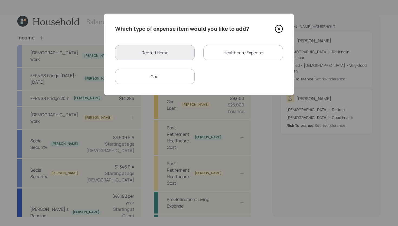
click at [227, 52] on div "Healthcare Expense" at bounding box center [244, 52] width 80 height 15
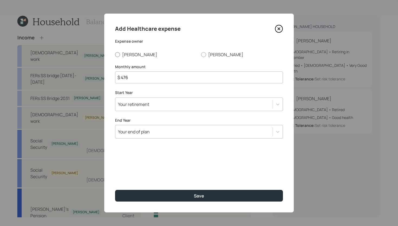
click at [132, 53] on label "[PERSON_NAME]" at bounding box center [156, 54] width 82 height 6
click at [115, 54] on input "[PERSON_NAME]" at bounding box center [115, 54] width 0 height 0
radio input "true"
click at [136, 79] on input "$ 476" at bounding box center [199, 77] width 168 height 12
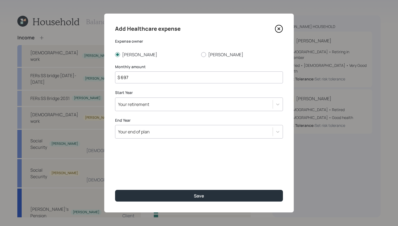
type input "$ 697"
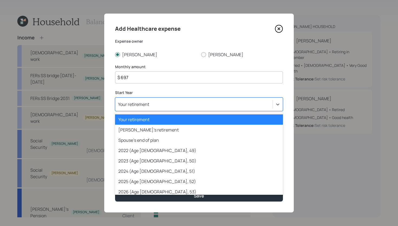
click at [141, 105] on div "Your retirement" at bounding box center [133, 104] width 31 height 6
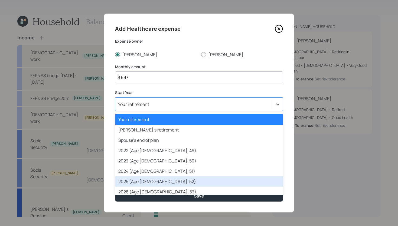
click at [137, 177] on div "2025 (Age 56, 52)" at bounding box center [199, 181] width 168 height 10
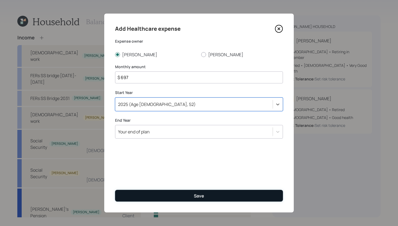
click at [159, 198] on button "Save" at bounding box center [199, 195] width 168 height 12
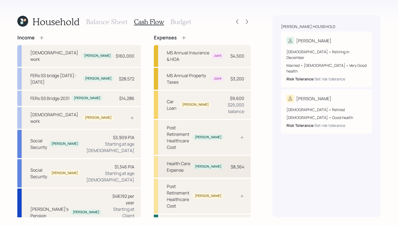
click at [214, 156] on div "Health Care Expense Sonya $8,364" at bounding box center [202, 167] width 97 height 22
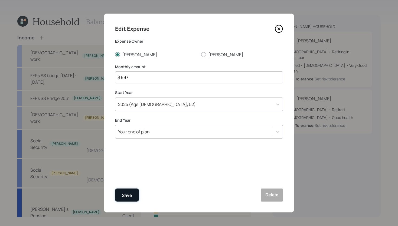
click at [133, 195] on button "Save" at bounding box center [127, 194] width 24 height 13
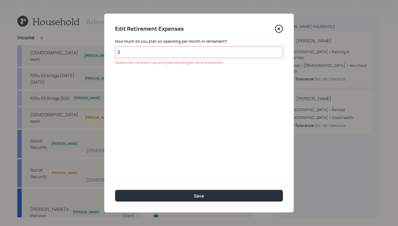
click at [281, 30] on icon at bounding box center [279, 29] width 8 height 8
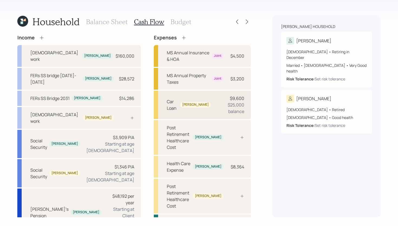
click at [195, 91] on div "Car Loan Jason $9,600 $25,000 balance" at bounding box center [202, 105] width 97 height 28
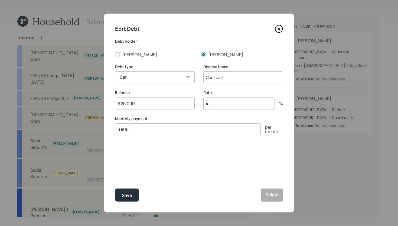
click at [279, 28] on icon at bounding box center [279, 29] width 2 height 2
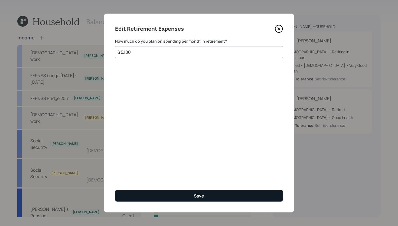
type input "$ 5,100"
click at [177, 193] on button "Save" at bounding box center [199, 195] width 168 height 12
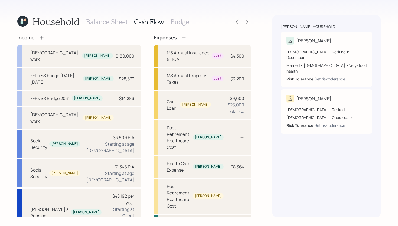
click at [195, 218] on div "Pre Retirement Living Expense" at bounding box center [195, 224] width 57 height 13
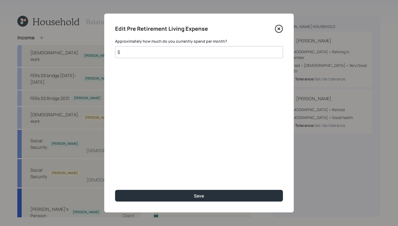
click at [156, 52] on input "$" at bounding box center [199, 52] width 168 height 12
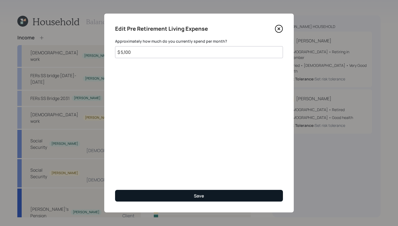
type input "$ 5,100"
click at [165, 197] on button "Save" at bounding box center [199, 195] width 168 height 12
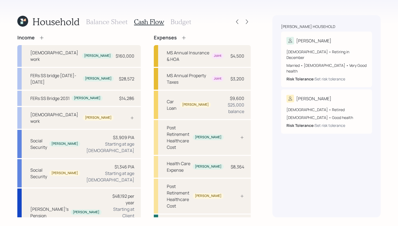
click at [120, 22] on h3 "Balance Sheet" at bounding box center [106, 22] width 41 height 8
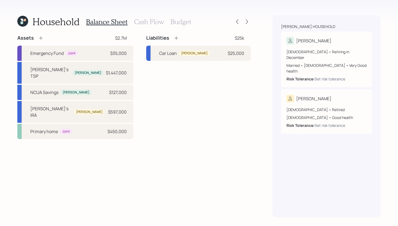
click at [42, 37] on icon at bounding box center [40, 37] width 5 height 5
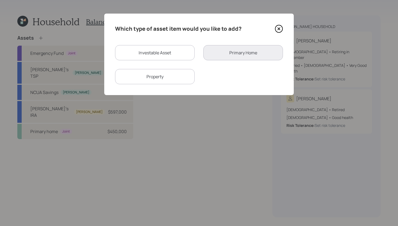
click at [278, 28] on icon at bounding box center [279, 29] width 2 height 2
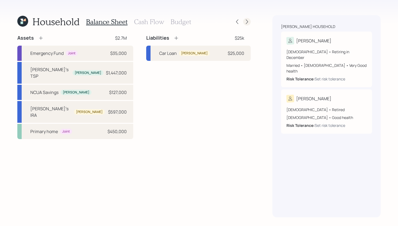
click at [248, 24] on div at bounding box center [247, 22] width 8 height 8
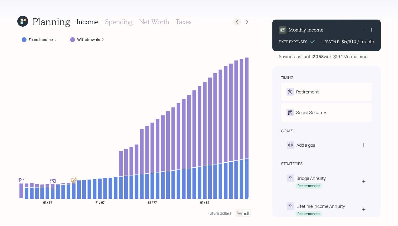
click at [237, 24] on icon at bounding box center [237, 21] width 5 height 5
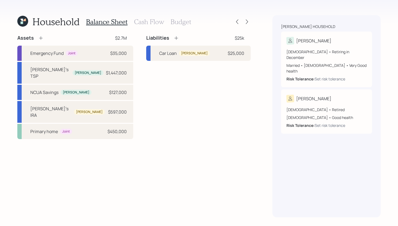
click at [153, 22] on h3 "Cash Flow" at bounding box center [149, 22] width 30 height 8
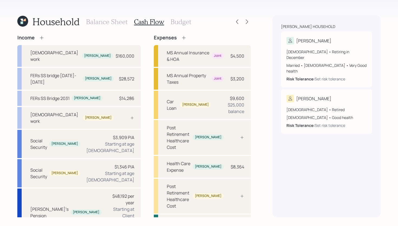
click at [187, 23] on h3 "Budget" at bounding box center [181, 22] width 21 height 8
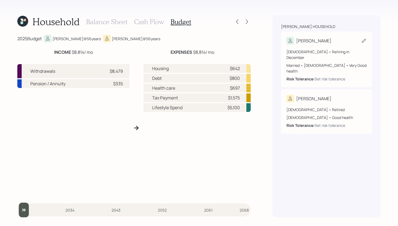
click at [320, 38] on div "[PERSON_NAME]" at bounding box center [327, 41] width 80 height 8
click at [139, 19] on h3 "Cash Flow" at bounding box center [149, 22] width 30 height 8
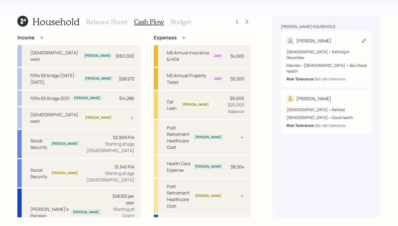
click at [325, 39] on div "[PERSON_NAME]" at bounding box center [327, 41] width 80 height 8
select select "12"
select select "female"
select select "very_good"
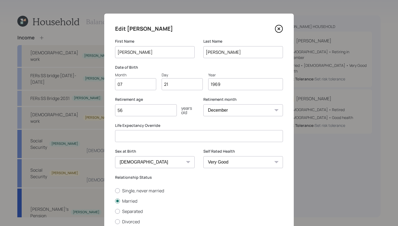
click at [162, 111] on input "56" at bounding box center [146, 110] width 62 height 12
type input "57"
click at [229, 107] on select "January February March April May June July August September October November De…" at bounding box center [244, 110] width 80 height 12
select select "1"
click at [204, 104] on select "January February March April May June July August September October November De…" at bounding box center [244, 110] width 80 height 12
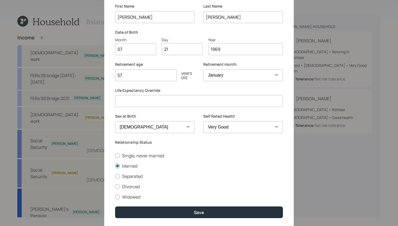
scroll to position [52, 0]
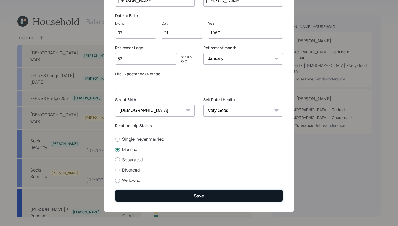
click at [194, 196] on button "Save" at bounding box center [199, 195] width 168 height 12
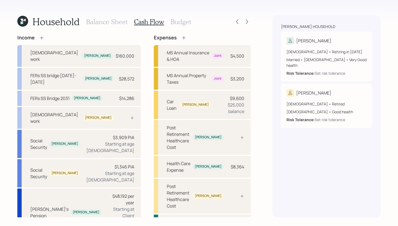
click at [180, 25] on h3 "Budget" at bounding box center [181, 22] width 21 height 8
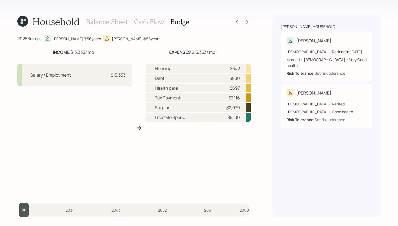
click at [157, 24] on h3 "Cash Flow" at bounding box center [149, 22] width 30 height 8
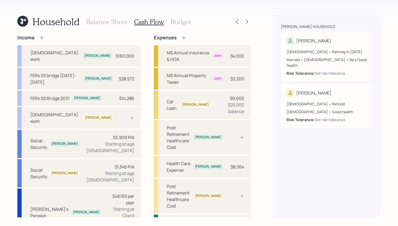
click at [184, 20] on h3 "Budget" at bounding box center [181, 22] width 21 height 8
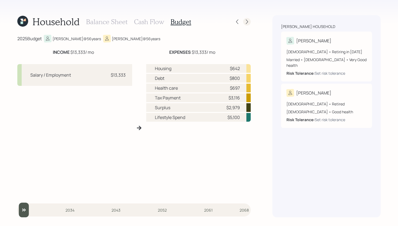
click at [247, 22] on icon at bounding box center [246, 21] width 5 height 5
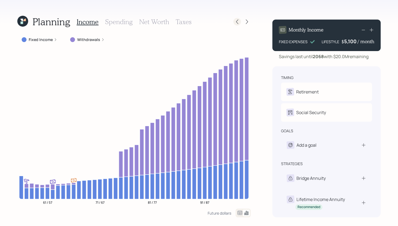
click at [238, 22] on icon at bounding box center [237, 21] width 5 height 5
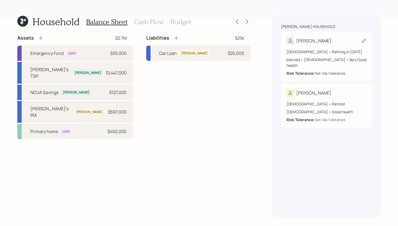
click at [324, 70] on div "Set risk tolerance" at bounding box center [330, 73] width 31 height 6
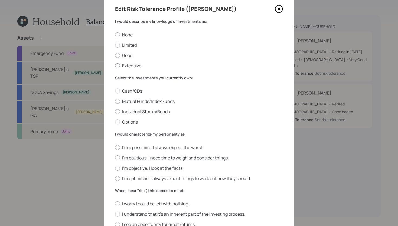
scroll to position [19, 0]
click at [127, 53] on label "Good" at bounding box center [199, 56] width 168 height 6
click at [115, 56] on input "Good" at bounding box center [115, 56] width 0 height 0
radio input "true"
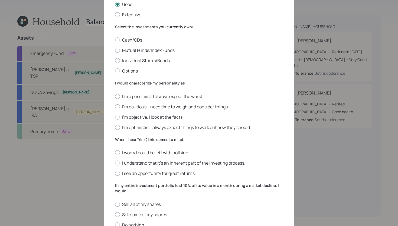
scroll to position [63, 0]
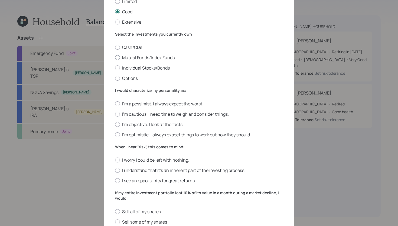
click at [154, 57] on label "Mutual Funds/Index Funds" at bounding box center [199, 57] width 168 height 6
click at [115, 57] on input "Mutual Funds/Index Funds" at bounding box center [115, 57] width 0 height 0
radio input "true"
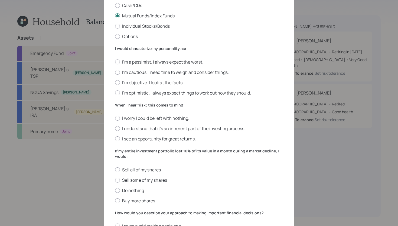
scroll to position [105, 0]
click at [141, 71] on label "I'm cautious. I need time to weigh and consider things." at bounding box center [199, 72] width 168 height 6
click at [115, 72] on input "I'm cautious. I need time to weigh and consider things." at bounding box center [115, 72] width 0 height 0
radio input "true"
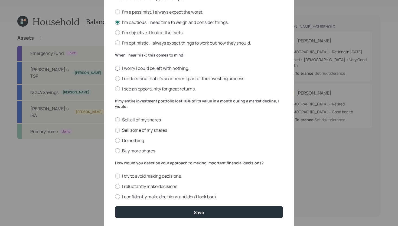
scroll to position [156, 0]
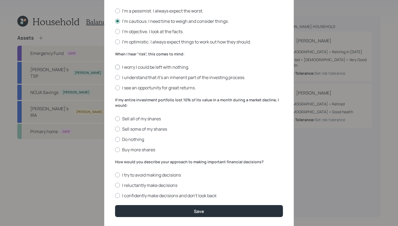
click at [176, 67] on label "I worry I could be left with nothing." at bounding box center [199, 67] width 168 height 6
click at [115, 67] on input "I worry I could be left with nothing." at bounding box center [115, 67] width 0 height 0
radio input "true"
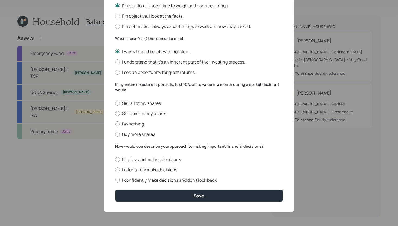
click at [141, 123] on label "Do nothing" at bounding box center [199, 124] width 168 height 6
click at [115, 123] on input "Do nothing" at bounding box center [115, 123] width 0 height 0
radio input "true"
click at [146, 168] on label "I reluctantly make decisions" at bounding box center [199, 169] width 168 height 6
click at [115, 169] on input "I reluctantly make decisions" at bounding box center [115, 169] width 0 height 0
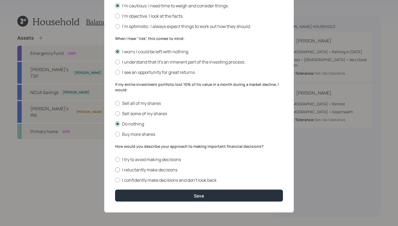
radio input "true"
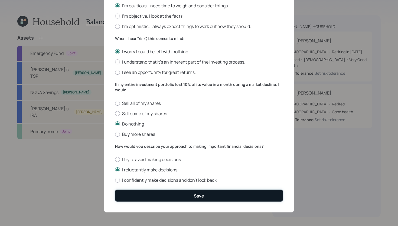
click at [148, 196] on button "Save" at bounding box center [199, 195] width 168 height 12
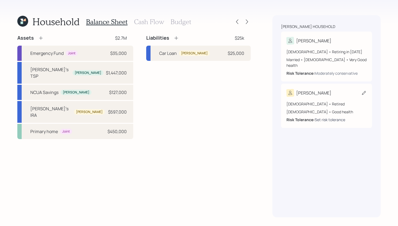
click at [326, 117] on div "Set risk tolerance" at bounding box center [330, 120] width 31 height 6
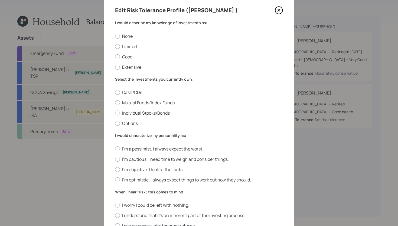
scroll to position [19, 0]
click at [128, 56] on label "Good" at bounding box center [199, 56] width 168 height 6
click at [115, 56] on input "Good" at bounding box center [115, 56] width 0 height 0
radio input "true"
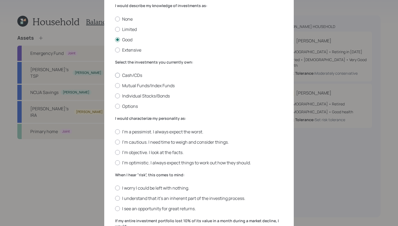
scroll to position [42, 0]
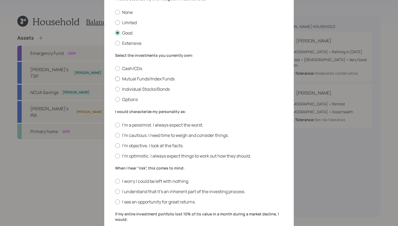
click at [158, 79] on label "Mutual Funds/Index Funds" at bounding box center [199, 79] width 168 height 6
click at [115, 79] on input "Mutual Funds/Index Funds" at bounding box center [115, 79] width 0 height 0
radio input "true"
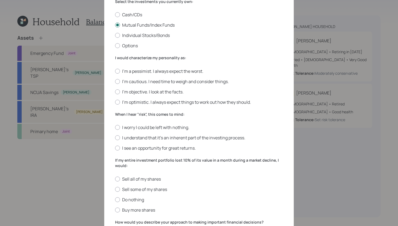
scroll to position [111, 0]
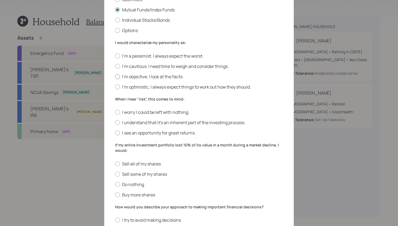
click at [149, 77] on label "I'm objective. I look at the facts." at bounding box center [199, 76] width 168 height 6
click at [115, 76] on input "I'm objective. I look at the facts." at bounding box center [115, 76] width 0 height 0
radio input "true"
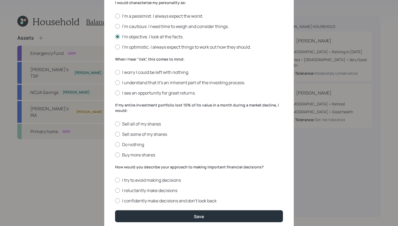
scroll to position [152, 0]
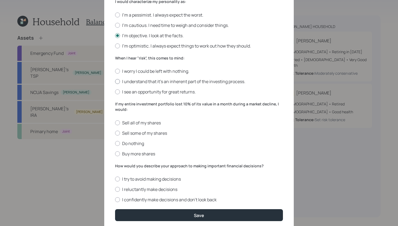
click at [181, 80] on label "I understand that it’s an inherent part of the investing process." at bounding box center [199, 81] width 168 height 6
click at [115, 81] on input "I understand that it’s an inherent part of the investing process." at bounding box center [115, 81] width 0 height 0
radio input "true"
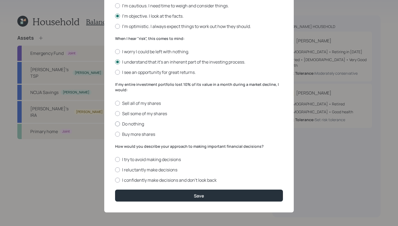
click at [139, 124] on label "Do nothing" at bounding box center [199, 124] width 168 height 6
click at [115, 124] on input "Do nothing" at bounding box center [115, 123] width 0 height 0
radio input "true"
click at [146, 183] on form "I would describe my knowledge of investments as: None Limited Good Extensive Se…" at bounding box center [199, 34] width 168 height 334
click at [149, 179] on label "I confidently make decisions and don’t look back" at bounding box center [199, 180] width 168 height 6
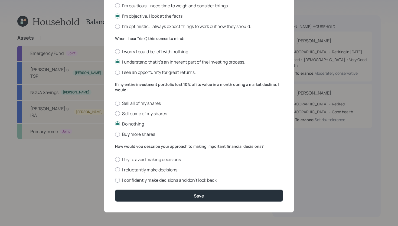
click at [115, 180] on input "I confidently make decisions and don’t look back" at bounding box center [115, 180] width 0 height 0
radio input "true"
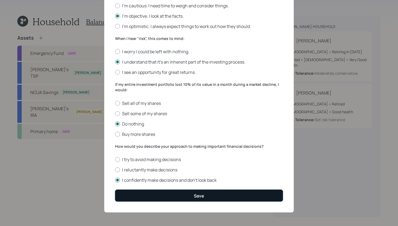
click at [149, 192] on button "Save" at bounding box center [199, 195] width 168 height 12
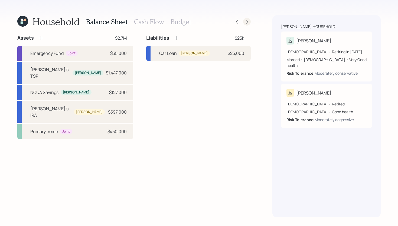
click at [249, 23] on icon at bounding box center [246, 21] width 5 height 5
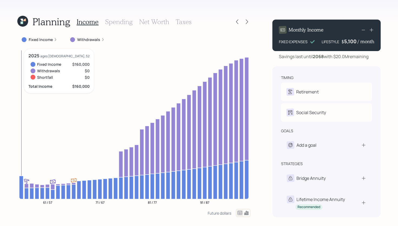
click at [21, 179] on icon at bounding box center [21, 186] width 4 height 23
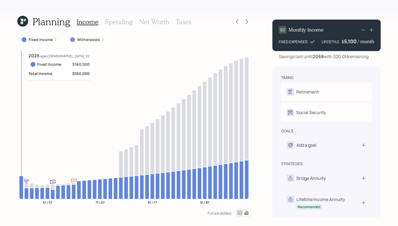
click at [21, 179] on icon at bounding box center [21, 186] width 4 height 23
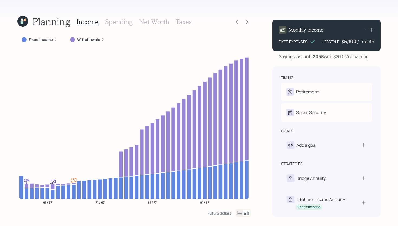
click at [44, 41] on label "Fixed Income" at bounding box center [41, 39] width 24 height 5
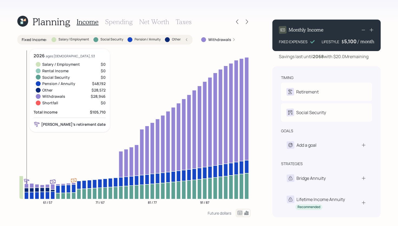
click at [27, 197] on icon at bounding box center [26, 195] width 4 height 7
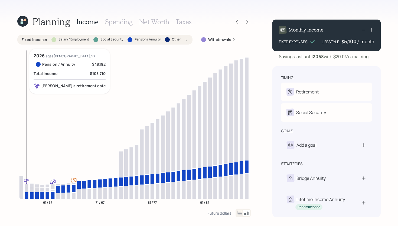
click at [27, 197] on icon at bounding box center [26, 195] width 4 height 7
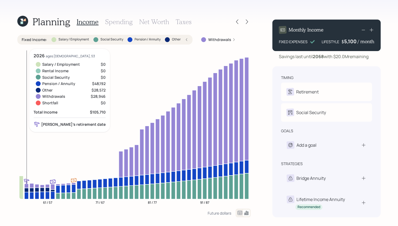
click at [27, 189] on icon at bounding box center [26, 190] width 4 height 4
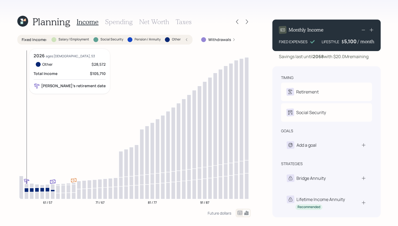
click at [27, 189] on icon at bounding box center [26, 190] width 4 height 4
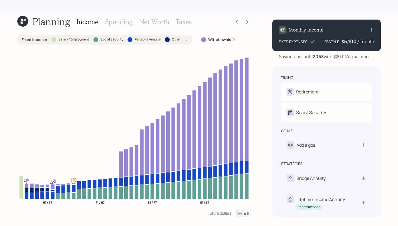
click at [132, 41] on div "Pension / Annuity" at bounding box center [144, 39] width 33 height 5
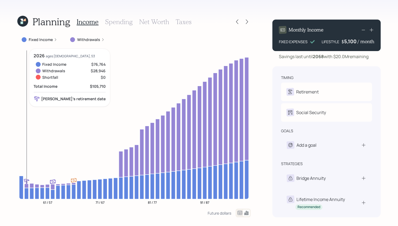
click at [27, 194] on icon at bounding box center [26, 193] width 4 height 11
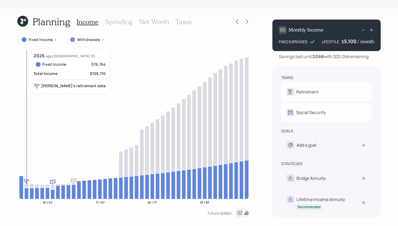
click at [25, 192] on icon at bounding box center [26, 193] width 4 height 11
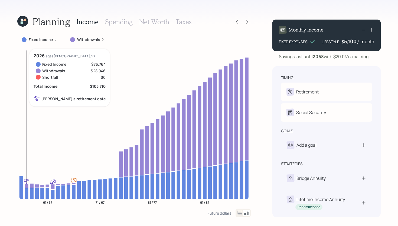
click at [27, 187] on icon at bounding box center [26, 185] width 4 height 4
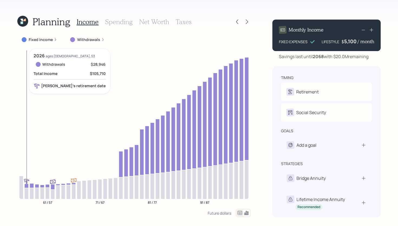
click at [27, 186] on icon at bounding box center [26, 185] width 4 height 4
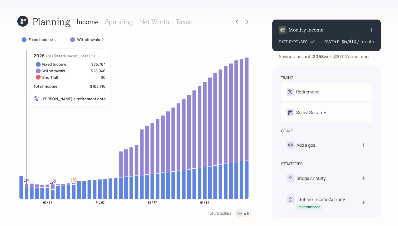
click at [27, 186] on icon at bounding box center [26, 185] width 4 height 4
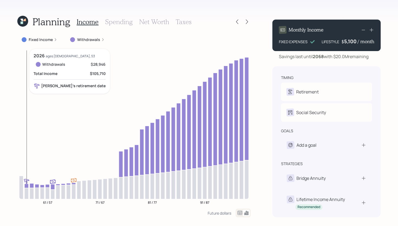
click at [27, 186] on icon at bounding box center [26, 185] width 4 height 4
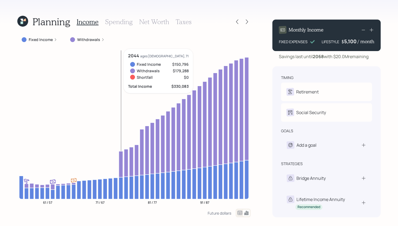
click at [123, 171] on icon at bounding box center [121, 164] width 4 height 26
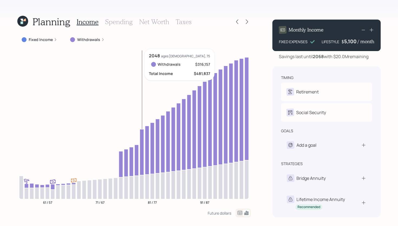
click at [142, 141] on icon at bounding box center [142, 152] width 4 height 46
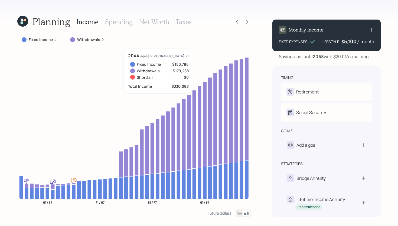
click at [121, 165] on icon at bounding box center [121, 164] width 4 height 26
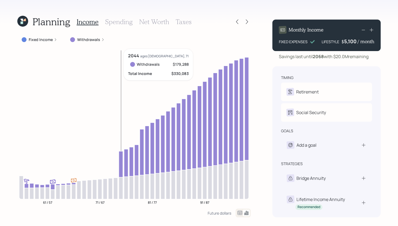
click at [121, 165] on icon at bounding box center [121, 164] width 4 height 26
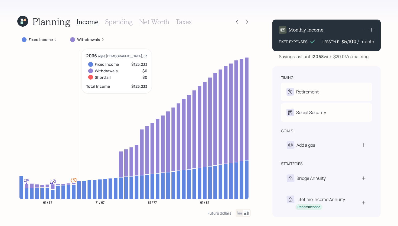
click at [79, 186] on icon at bounding box center [79, 190] width 4 height 18
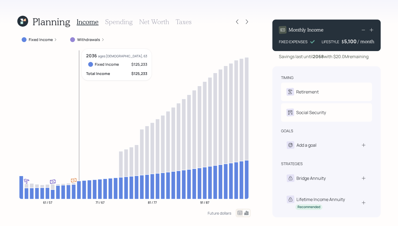
click at [79, 185] on icon at bounding box center [79, 190] width 4 height 18
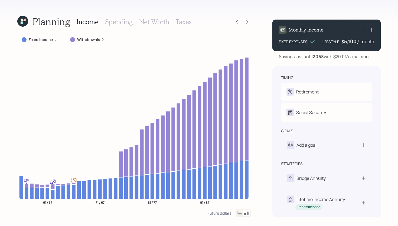
click at [118, 23] on h3 "Spending" at bounding box center [119, 22] width 28 height 8
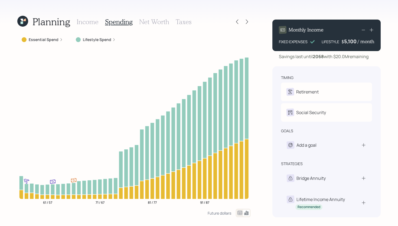
click at [93, 40] on label "Lifestyle Spend" at bounding box center [97, 39] width 28 height 5
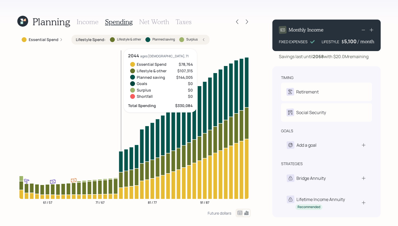
click at [121, 159] on icon at bounding box center [121, 161] width 4 height 21
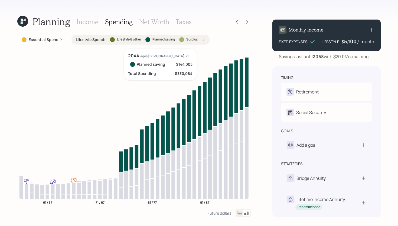
click at [121, 158] on icon at bounding box center [121, 161] width 4 height 21
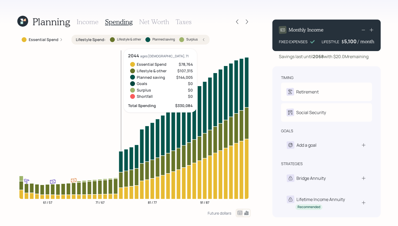
click at [121, 158] on icon at bounding box center [121, 161] width 4 height 21
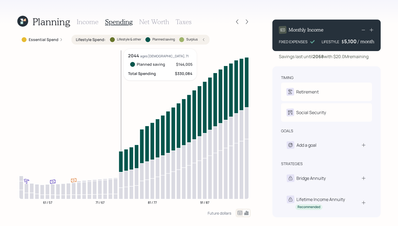
click at [121, 158] on icon at bounding box center [121, 161] width 4 height 21
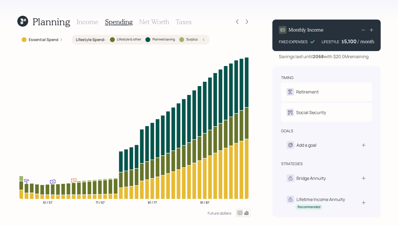
click at [155, 38] on label "Planned saving" at bounding box center [164, 39] width 22 height 5
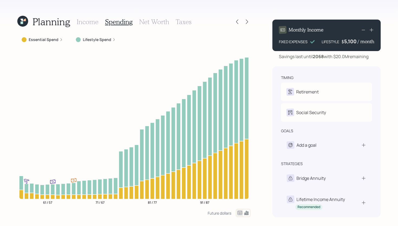
drag, startPoint x: 335, startPoint y: 57, endPoint x: 371, endPoint y: 56, distance: 36.6
click at [371, 56] on div "Savings last until [DATE] with $20.0M remaining" at bounding box center [327, 56] width 108 height 7
drag, startPoint x: 371, startPoint y: 56, endPoint x: 334, endPoint y: 58, distance: 37.7
click at [334, 58] on div "Savings last until [DATE] with $20.0M remaining" at bounding box center [327, 56] width 108 height 7
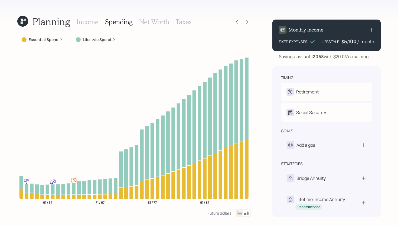
click at [334, 58] on div "Savings last until [DATE] with $20.0M remaining" at bounding box center [324, 56] width 90 height 7
click at [92, 23] on h3 "Income" at bounding box center [88, 22] width 22 height 8
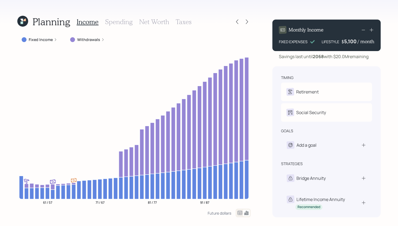
click at [120, 22] on h3 "Spending" at bounding box center [119, 22] width 28 height 8
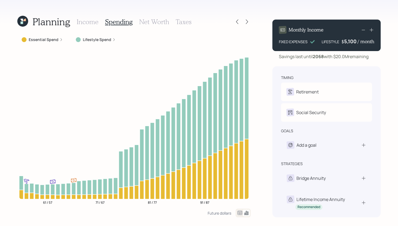
click at [43, 38] on label "Essential Spend" at bounding box center [44, 39] width 30 height 5
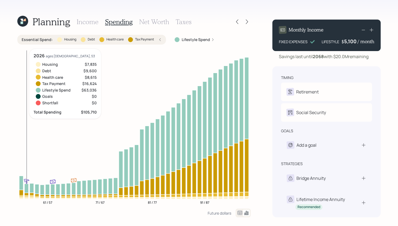
click at [27, 194] on icon at bounding box center [26, 193] width 4 height 2
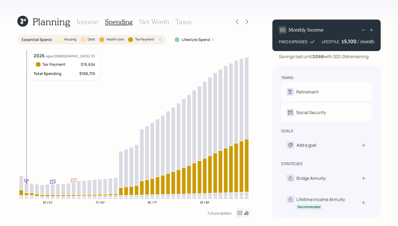
click at [28, 192] on icon at bounding box center [26, 193] width 4 height 2
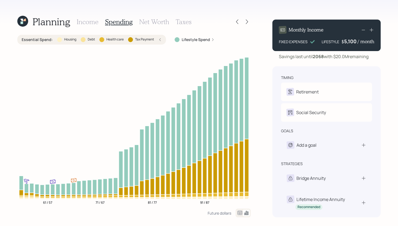
click at [157, 38] on div "Essential Spend : Housing Debt Health care Tax Payment" at bounding box center [92, 39] width 140 height 5
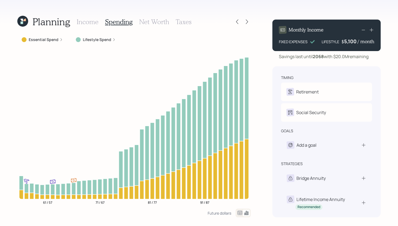
click at [96, 22] on h3 "Income" at bounding box center [88, 22] width 22 height 8
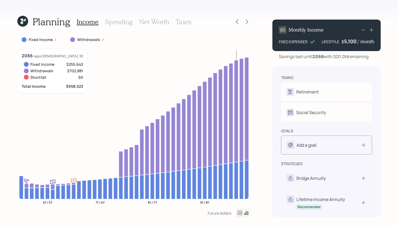
click at [322, 141] on div "Add a goal" at bounding box center [326, 144] width 91 height 19
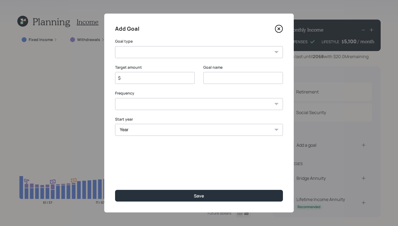
click at [278, 30] on icon at bounding box center [279, 29] width 2 height 2
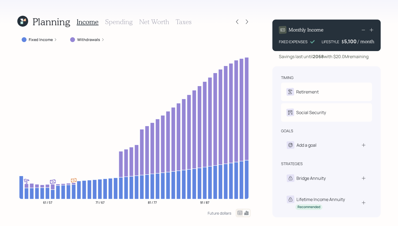
click at [185, 21] on h3 "Taxes" at bounding box center [184, 22] width 16 height 8
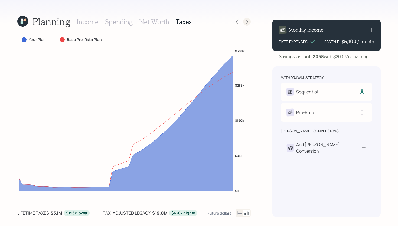
click at [249, 22] on icon at bounding box center [246, 21] width 5 height 5
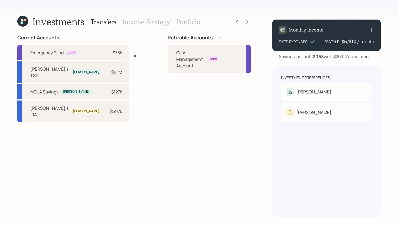
click at [218, 37] on icon at bounding box center [220, 38] width 4 height 4
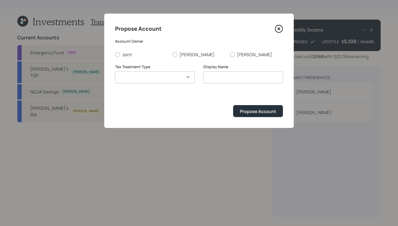
click at [278, 30] on icon at bounding box center [279, 29] width 2 height 2
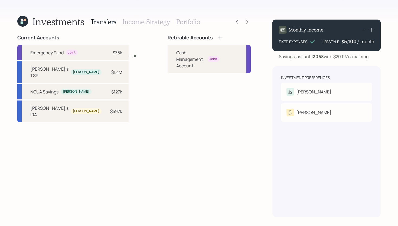
click at [218, 37] on icon at bounding box center [220, 38] width 4 height 4
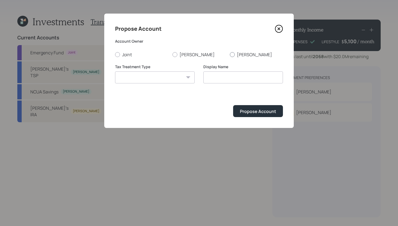
click at [240, 53] on label "[PERSON_NAME]" at bounding box center [256, 54] width 53 height 6
click at [230, 54] on input "[PERSON_NAME]" at bounding box center [230, 54] width 0 height 0
radio input "true"
click at [164, 82] on select "[PERSON_NAME] Taxable Traditional" at bounding box center [155, 77] width 80 height 12
select select "traditional"
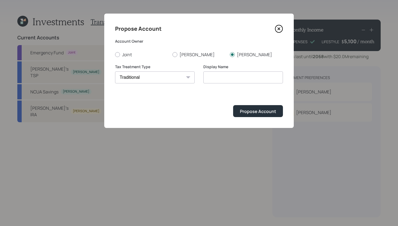
click at [115, 71] on select "[PERSON_NAME] Taxable Traditional" at bounding box center [155, 77] width 80 height 12
click at [206, 78] on input "Traditional" at bounding box center [244, 77] width 80 height 12
click at [258, 80] on input "[PERSON_NAME]'s Traditional" at bounding box center [244, 77] width 80 height 12
type input "[PERSON_NAME]'s Traditional IRA"
click at [268, 113] on div "Propose Account" at bounding box center [258, 111] width 36 height 6
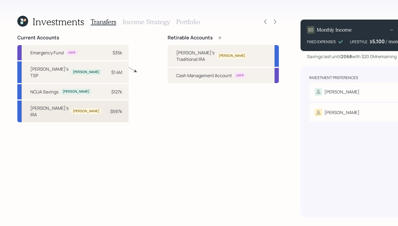
click at [95, 111] on div "[PERSON_NAME]'s IRA [PERSON_NAME] $597k" at bounding box center [72, 111] width 111 height 22
click at [176, 52] on div "[PERSON_NAME]'s Traditional IRA" at bounding box center [195, 55] width 38 height 13
select select "00d31de3-ddc3-4c3f-a723-4d72ae391614"
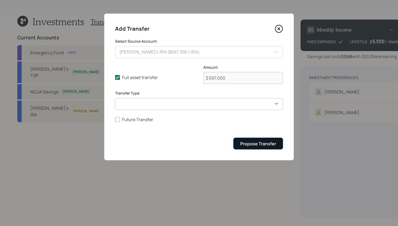
click at [254, 143] on div "Propose Transfer" at bounding box center [258, 143] width 36 height 6
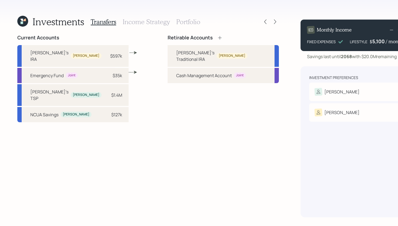
click at [218, 38] on icon at bounding box center [220, 38] width 4 height 4
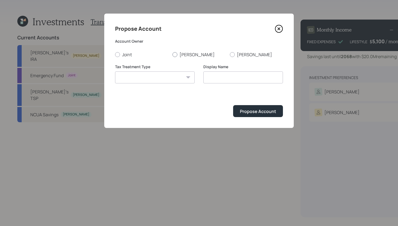
click at [181, 54] on label "[PERSON_NAME]" at bounding box center [199, 54] width 53 height 6
click at [173, 54] on input "[PERSON_NAME]" at bounding box center [172, 54] width 0 height 0
radio input "true"
click at [162, 80] on select "[PERSON_NAME] Taxable Traditional" at bounding box center [155, 77] width 80 height 12
select select "traditional"
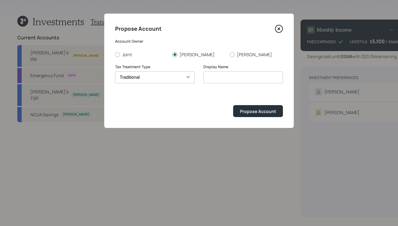
click at [115, 71] on select "[PERSON_NAME] Taxable Traditional" at bounding box center [155, 77] width 80 height 12
click at [206, 78] on input "Traditional" at bounding box center [244, 77] width 80 height 12
click at [255, 79] on input "[PERSON_NAME]'s Traditional" at bounding box center [244, 77] width 80 height 12
type input "[PERSON_NAME]'s Traditional IRA"
click at [264, 108] on button "Propose Account" at bounding box center [258, 111] width 50 height 12
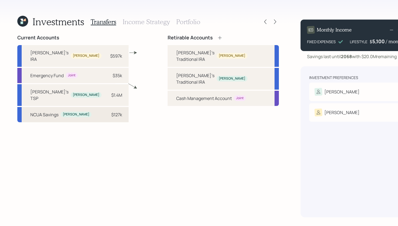
click at [100, 110] on div "NCUA Savings [PERSON_NAME] $127k" at bounding box center [72, 114] width 111 height 15
click at [176, 72] on div "[PERSON_NAME]'s Traditional IRA" at bounding box center [195, 78] width 38 height 13
select select "26858185-03d0-4dba-8c49-e9938efc99a7"
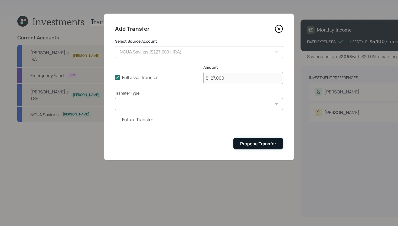
click at [254, 142] on div "Propose Transfer" at bounding box center [258, 143] width 36 height 6
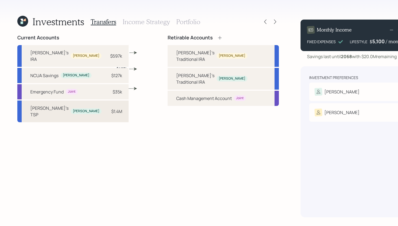
click at [98, 110] on div "[PERSON_NAME]'s TSP [PERSON_NAME] $1.4M" at bounding box center [72, 111] width 111 height 22
click at [168, 72] on div "[PERSON_NAME]'s Traditional IRA [PERSON_NAME]" at bounding box center [223, 79] width 111 height 22
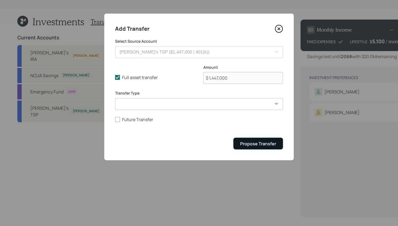
click at [253, 146] on div "Propose Transfer" at bounding box center [258, 143] width 36 height 6
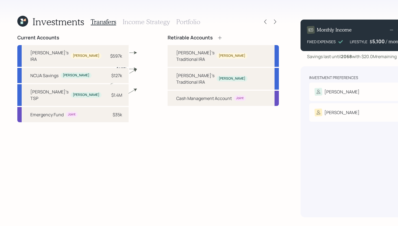
click at [149, 24] on h3 "Income Strategy" at bounding box center [146, 22] width 47 height 8
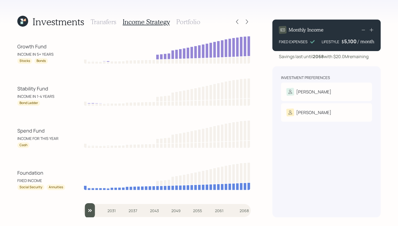
click at [92, 211] on input "slider" at bounding box center [167, 210] width 168 height 15
click at [98, 207] on input "slider" at bounding box center [167, 210] width 168 height 15
click at [99, 209] on input "slider" at bounding box center [167, 210] width 168 height 15
click at [102, 211] on input "slider" at bounding box center [167, 210] width 168 height 15
drag, startPoint x: 105, startPoint y: 211, endPoint x: 77, endPoint y: 211, distance: 28.5
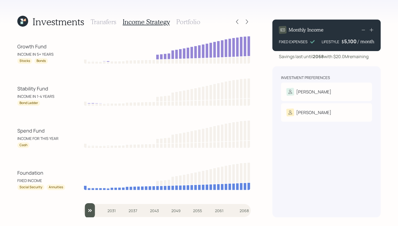
type input "2025"
click at [83, 211] on input "slider" at bounding box center [167, 210] width 168 height 15
click at [194, 22] on h3 "Portfolio" at bounding box center [188, 22] width 24 height 8
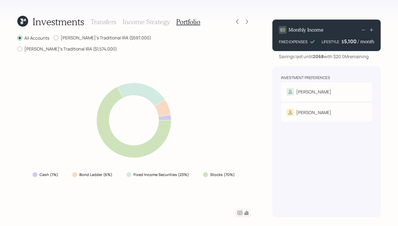
click at [239, 212] on icon at bounding box center [240, 212] width 7 height 7
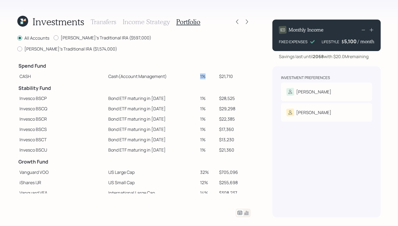
drag, startPoint x: 192, startPoint y: 65, endPoint x: 199, endPoint y: 64, distance: 7.1
click at [199, 71] on td "1%" at bounding box center [207, 76] width 19 height 10
click at [182, 59] on td at bounding box center [152, 65] width 92 height 12
drag, startPoint x: 198, startPoint y: 65, endPoint x: 192, endPoint y: 65, distance: 6.5
click at [198, 71] on td "1%" at bounding box center [207, 76] width 19 height 10
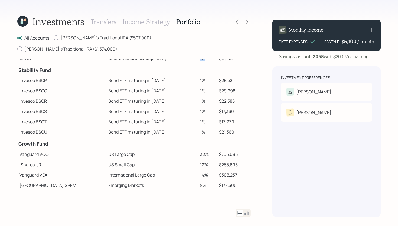
scroll to position [19, 0]
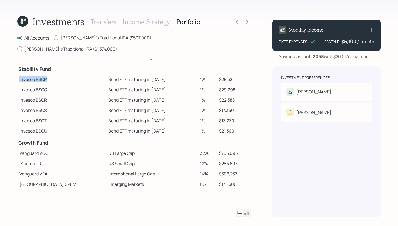
drag, startPoint x: 47, startPoint y: 68, endPoint x: 18, endPoint y: 68, distance: 29.0
click at [18, 74] on td "Invesco BSCP" at bounding box center [61, 79] width 89 height 10
drag, startPoint x: 49, startPoint y: 79, endPoint x: 20, endPoint y: 79, distance: 29.0
click at [20, 84] on td "Invesco BSCQ" at bounding box center [61, 89] width 89 height 10
click at [62, 84] on td "Invesco BSCQ" at bounding box center [61, 89] width 89 height 10
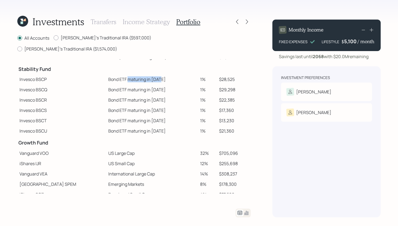
drag, startPoint x: 140, startPoint y: 68, endPoint x: 108, endPoint y: 65, distance: 32.4
click at [108, 74] on td "Bond ETF maturing in [DATE]" at bounding box center [152, 79] width 92 height 10
click at [149, 74] on td "Bond ETF maturing in [DATE]" at bounding box center [152, 79] width 92 height 10
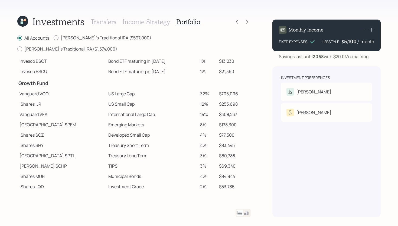
scroll to position [96, 0]
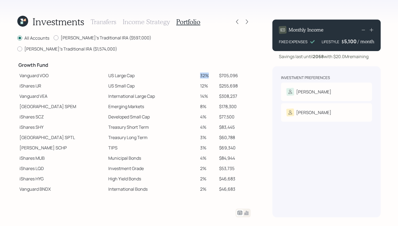
drag, startPoint x: 201, startPoint y: 65, endPoint x: 193, endPoint y: 65, distance: 8.4
click at [198, 70] on td "32%" at bounding box center [207, 75] width 19 height 10
click at [188, 70] on td "US Large Cap" at bounding box center [152, 75] width 92 height 10
click at [142, 22] on h3 "Income Strategy" at bounding box center [146, 22] width 47 height 8
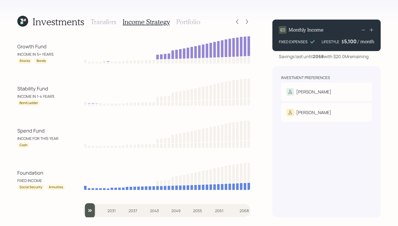
click at [196, 20] on h3 "Portfolio" at bounding box center [188, 22] width 24 height 8
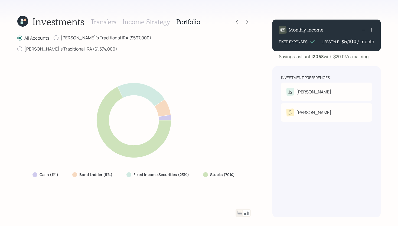
click at [238, 214] on icon at bounding box center [240, 212] width 7 height 7
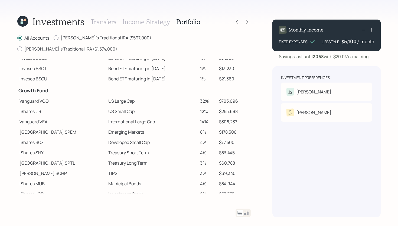
scroll to position [96, 0]
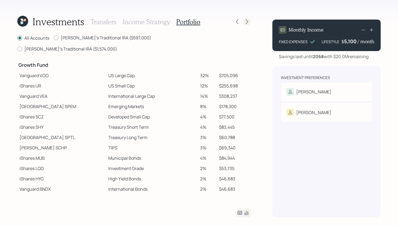
click at [248, 23] on icon at bounding box center [246, 21] width 5 height 5
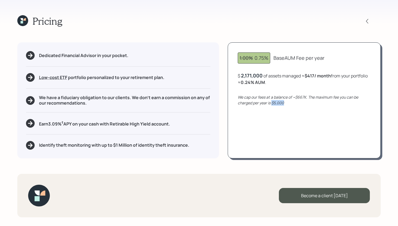
drag, startPoint x: 285, startPoint y: 102, endPoint x: 273, endPoint y: 103, distance: 12.5
click at [273, 103] on div "We cap our fees at a balance of ~$667K. The maximum fee you can be charged per …" at bounding box center [304, 99] width 133 height 11
drag, startPoint x: 308, startPoint y: 97, endPoint x: 294, endPoint y: 97, distance: 13.6
click at [294, 97] on icon "We cap our fees at a balance of ~$667K. The maximum fee you can be charged per …" at bounding box center [298, 99] width 121 height 11
click at [291, 106] on div "1.00% 0.75% Base AUM Fee per year $ 2,171,000 of assets managed ≈ $417 / month …" at bounding box center [304, 99] width 153 height 115
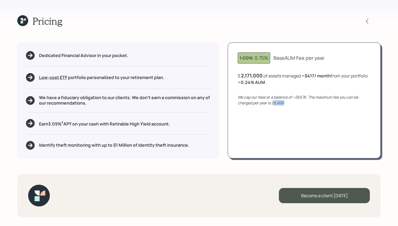
drag, startPoint x: 287, startPoint y: 104, endPoint x: 274, endPoint y: 104, distance: 12.7
click at [274, 104] on div "We cap our fees at a balance of ~$667K. The maximum fee you can be charged per …" at bounding box center [304, 99] width 133 height 11
click at [256, 57] on div "1.00% 0.75%" at bounding box center [254, 57] width 29 height 7
drag, startPoint x: 254, startPoint y: 58, endPoint x: 243, endPoint y: 58, distance: 11.1
click at [243, 58] on div "1.00% 0.75%" at bounding box center [254, 57] width 29 height 7
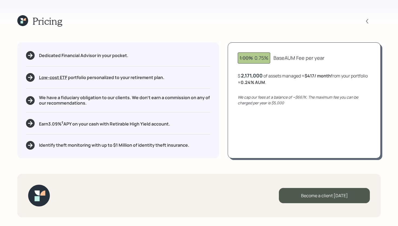
click at [255, 58] on div "1.00% 0.75%" at bounding box center [254, 57] width 29 height 7
drag, startPoint x: 255, startPoint y: 58, endPoint x: 269, endPoint y: 56, distance: 14.5
click at [269, 56] on div "1.00% 0.75%" at bounding box center [254, 57] width 33 height 11
click at [275, 50] on div "1.00% 0.75% Base AUM Fee per year $ 2,171,000 of assets managed ≈ $417 / month …" at bounding box center [304, 99] width 153 height 115
drag, startPoint x: 256, startPoint y: 83, endPoint x: 287, endPoint y: 80, distance: 30.7
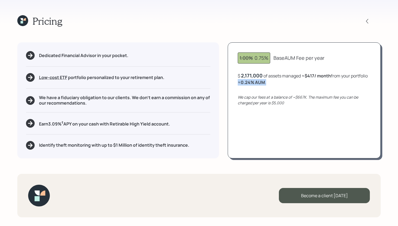
click at [287, 80] on div "$ 2,171,000 of assets managed ≈ $417 / month from your portfolio ≈ 0.24 % AUM ." at bounding box center [304, 78] width 133 height 13
drag, startPoint x: 178, startPoint y: 125, endPoint x: 38, endPoint y: 121, distance: 139.6
click at [38, 121] on div "Earn 3.09 % † APY on your cash with Retirable High Yield account." at bounding box center [118, 123] width 185 height 9
click at [188, 127] on div "Dedicated Financial Advisor in your pocket. Low-cost ETF Retirable uses diversi…" at bounding box center [118, 99] width 202 height 115
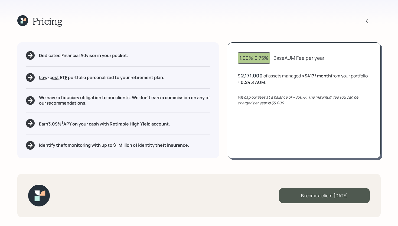
drag, startPoint x: 177, startPoint y: 125, endPoint x: 36, endPoint y: 122, distance: 141.8
click at [35, 122] on div "Earn 3.09 % † APY on your cash with Retirable High Yield account." at bounding box center [118, 123] width 185 height 9
click at [178, 118] on div "Dedicated Financial Advisor in your pocket. Low-cost ETF Retirable uses diversi…" at bounding box center [118, 99] width 202 height 115
